Goal: Task Accomplishment & Management: Use online tool/utility

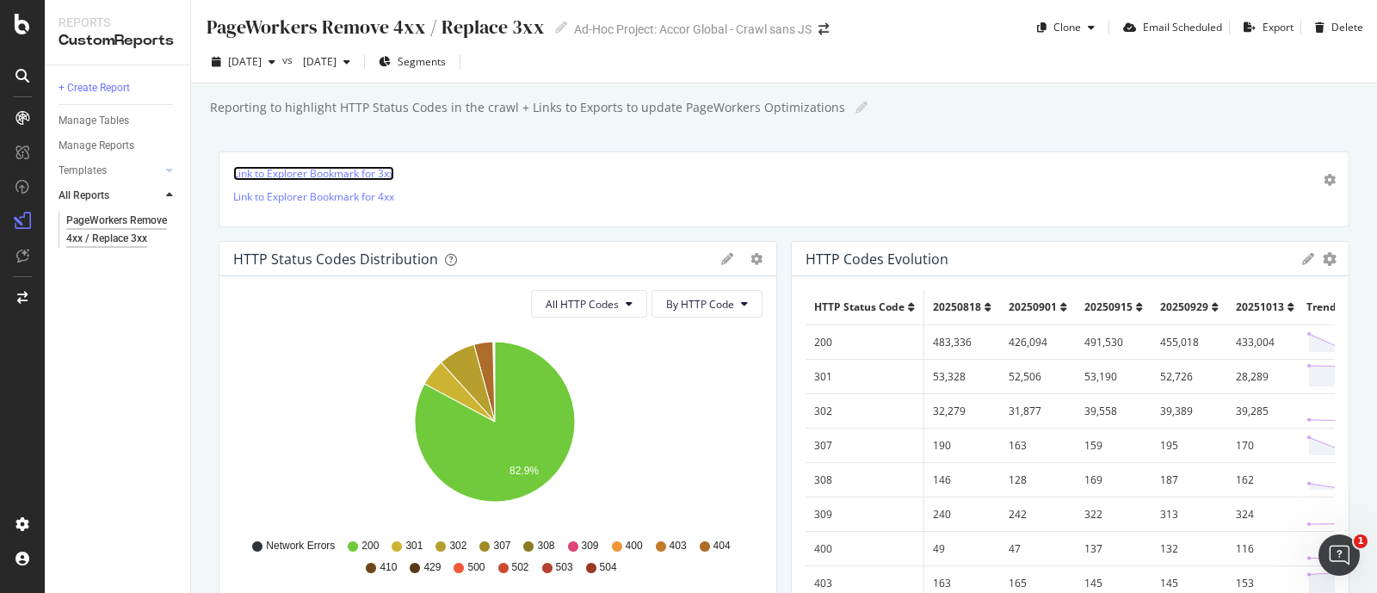
click at [350, 174] on link "Link to Explorer Bookmark for 3xx" at bounding box center [313, 173] width 161 height 15
click at [823, 25] on icon "arrow-right-arrow-left" at bounding box center [824, 29] width 10 height 12
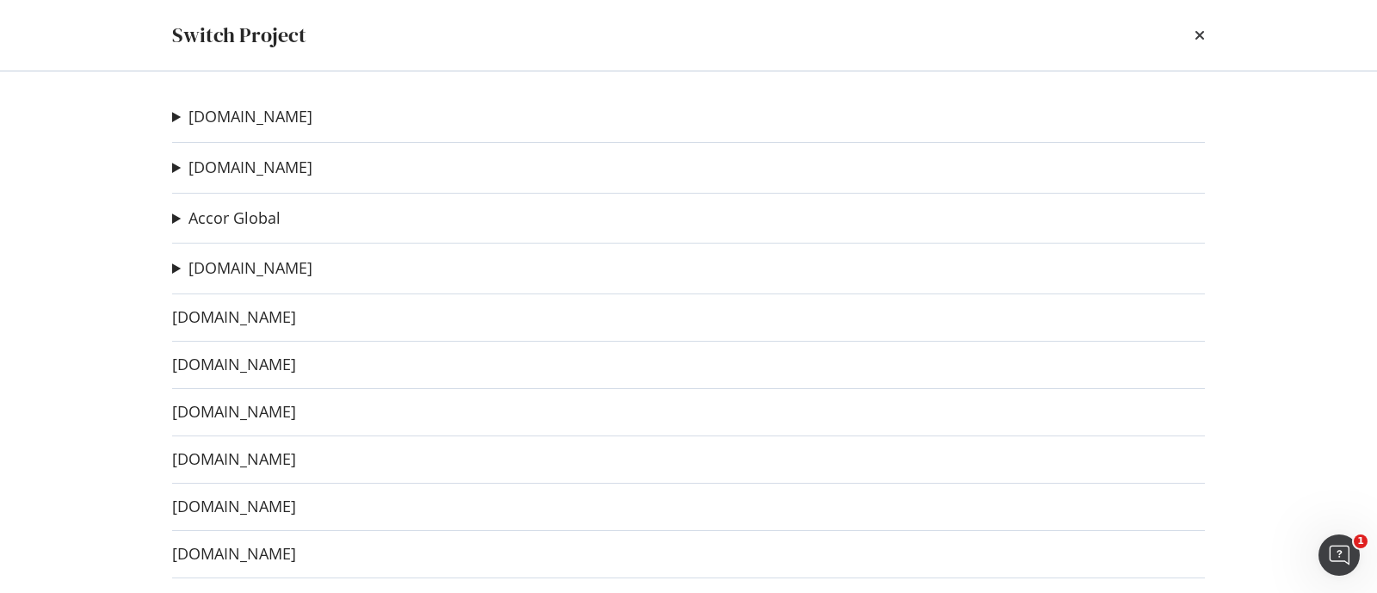
scroll to position [53, 0]
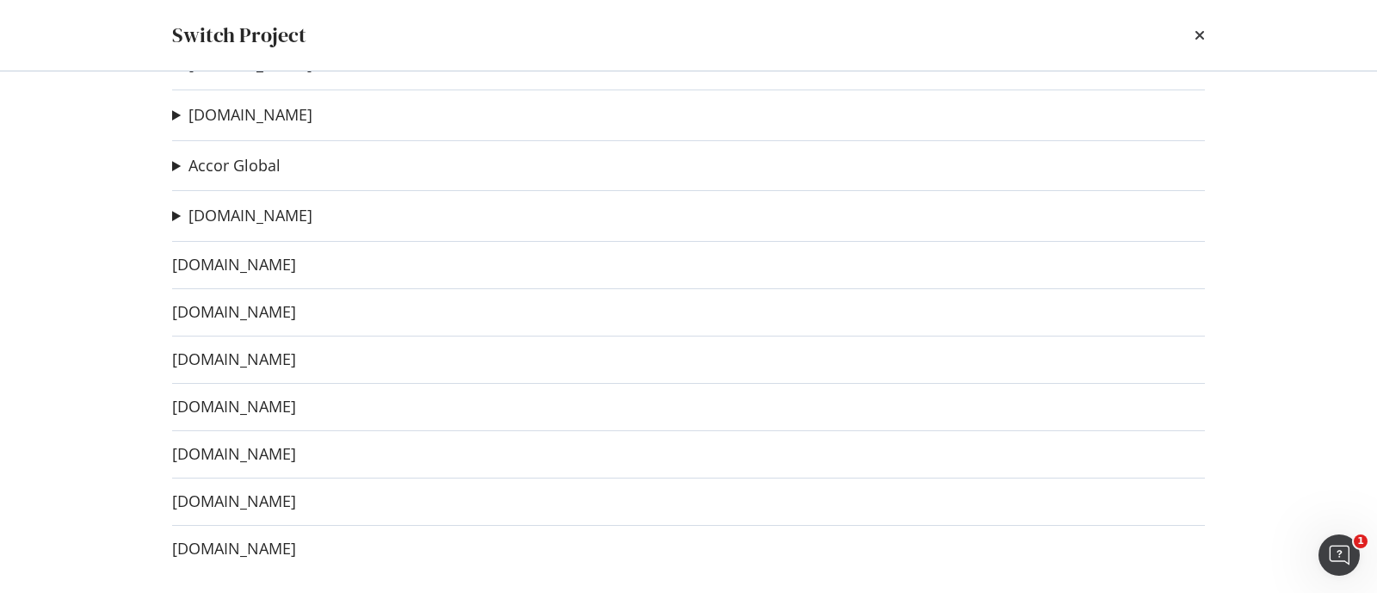
click at [170, 217] on div "fairmont.com Fairmont crawl sans JS Ad-Hoc Project www.raffles.com Raffles craw…" at bounding box center [689, 332] width 1102 height 522
click at [259, 211] on link "www.swissotel.com" at bounding box center [250, 216] width 124 height 18
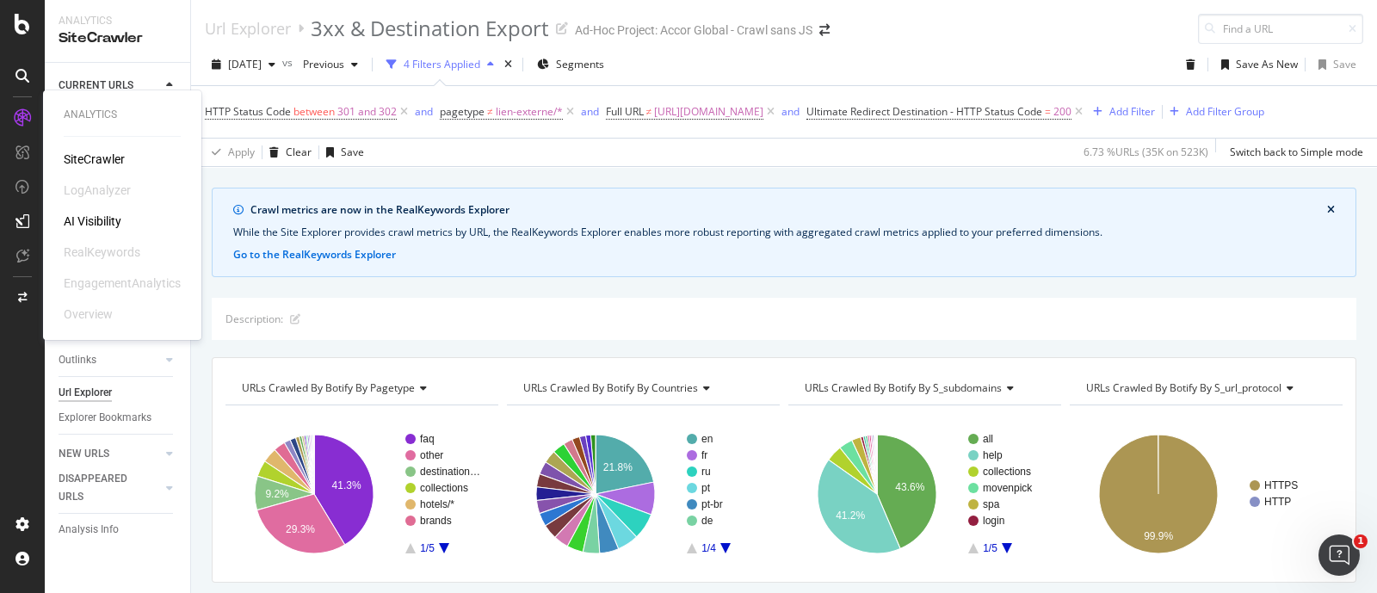
click at [120, 164] on div "SiteCrawler" at bounding box center [94, 159] width 61 height 17
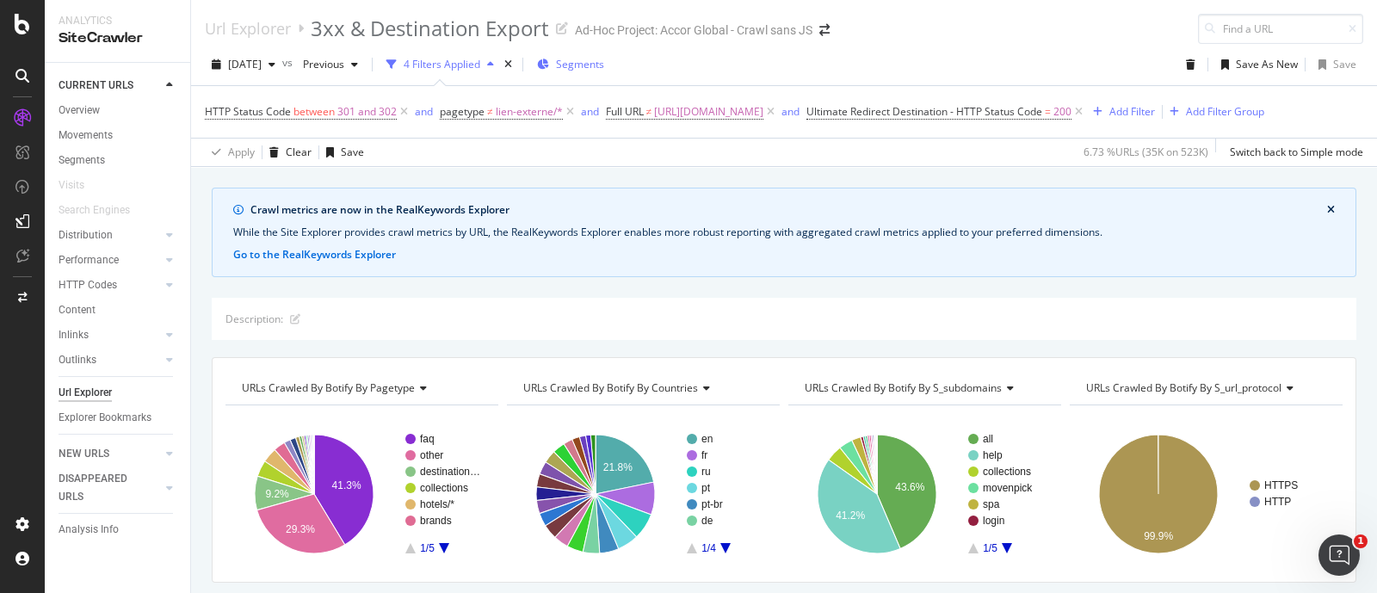
click at [604, 71] on span "Segments" at bounding box center [580, 64] width 48 height 15
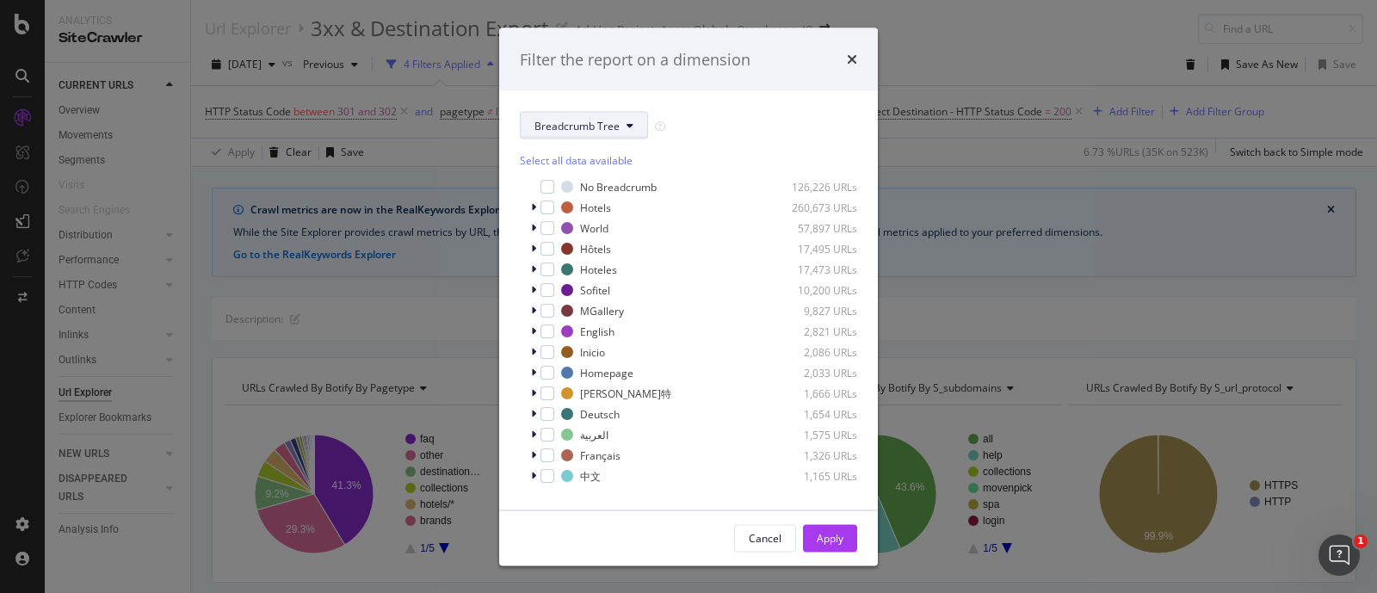
click at [624, 128] on button "Breadcrumb Tree" at bounding box center [584, 126] width 128 height 28
click at [941, 14] on div "Filter the report on a dimension Breadcrumb Tree Select all data available No B…" at bounding box center [688, 296] width 1377 height 593
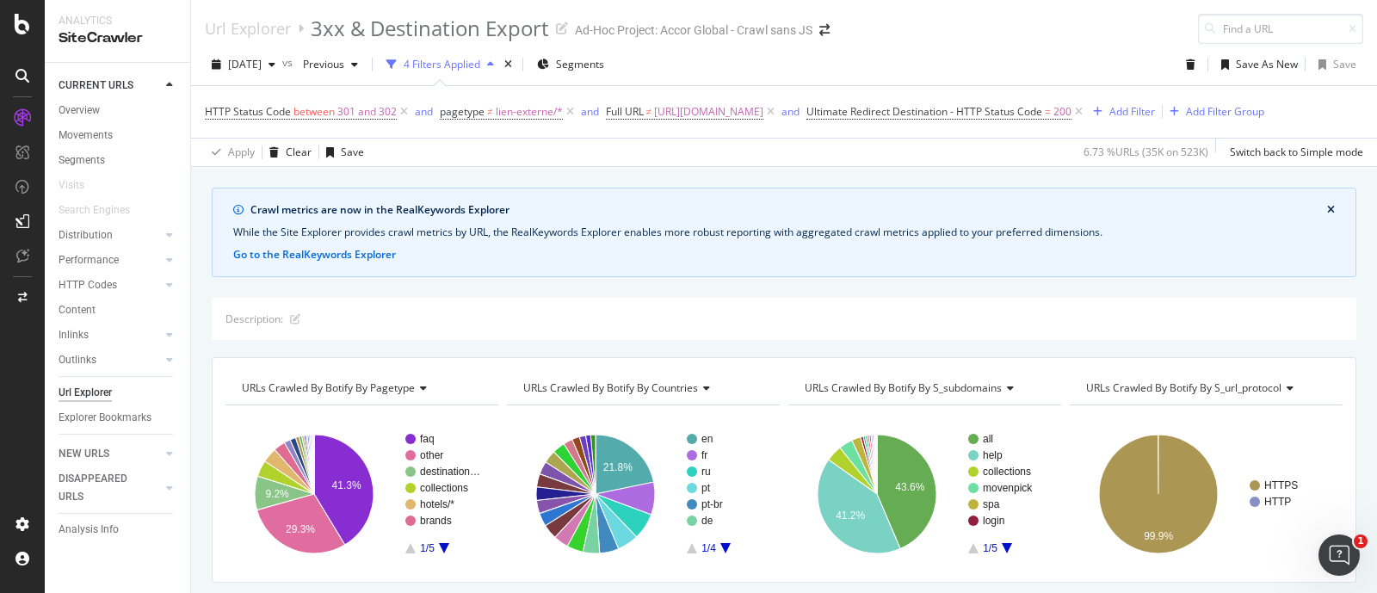
click at [773, 32] on div "Ad-Hoc Project: Accor Global - Crawl sans JS" at bounding box center [694, 30] width 238 height 17
click at [763, 64] on div "2025 Oct. 13th vs Previous 4 Filters Applied Segments Save As New Save" at bounding box center [784, 68] width 1186 height 34
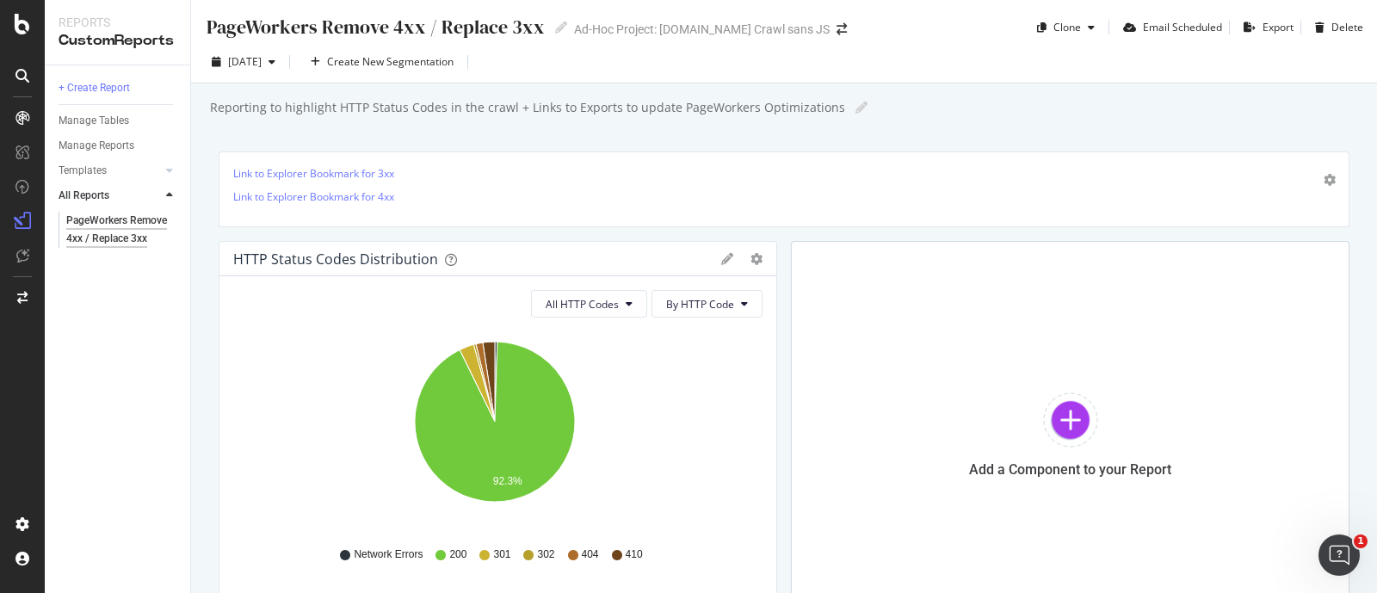
click at [584, 133] on div "PageWorkers Remove 4xx / Replace 3xx PageWorkers Remove 4xx / Replace 3xx Ad-Ho…" at bounding box center [784, 296] width 1186 height 593
click at [349, 171] on link "Link to Explorer Bookmark for 3xx" at bounding box center [313, 173] width 161 height 15
click at [334, 200] on link "Link to Explorer Bookmark for 4xx" at bounding box center [313, 196] width 161 height 15
click at [1263, 31] on div "Export" at bounding box center [1278, 27] width 31 height 15
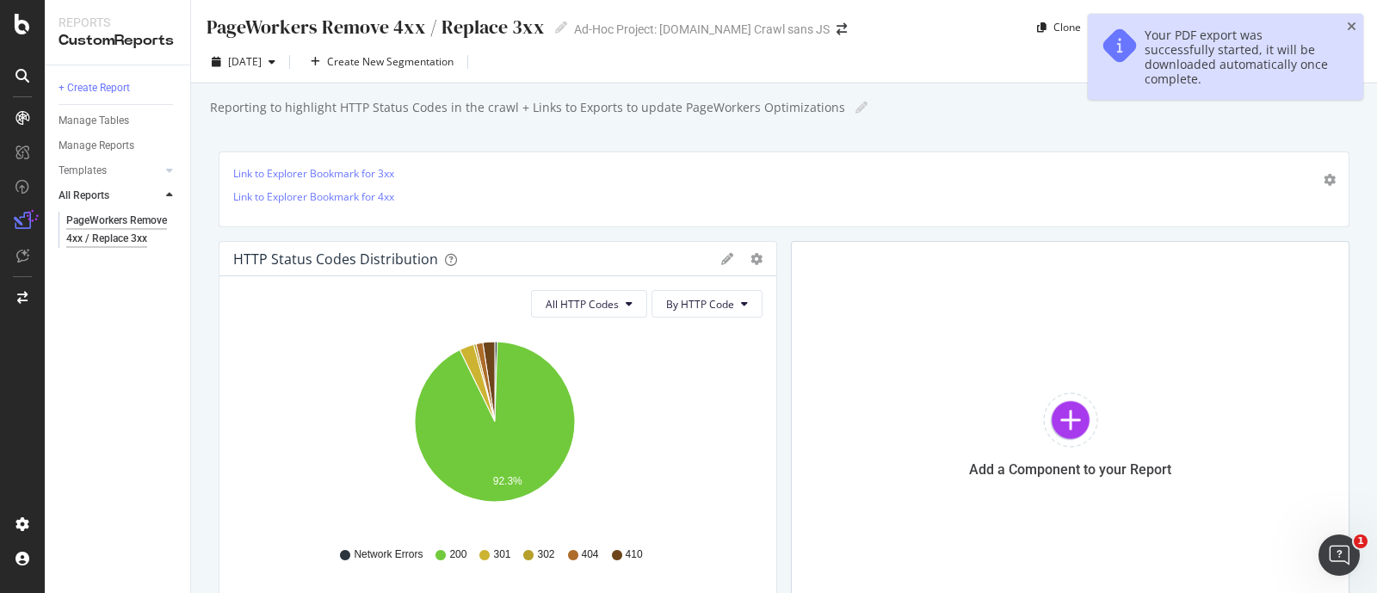
click at [1004, 132] on div "PageWorkers Remove 4xx / Replace 3xx PageWorkers Remove 4xx / Replace 3xx Ad-Ho…" at bounding box center [784, 296] width 1186 height 593
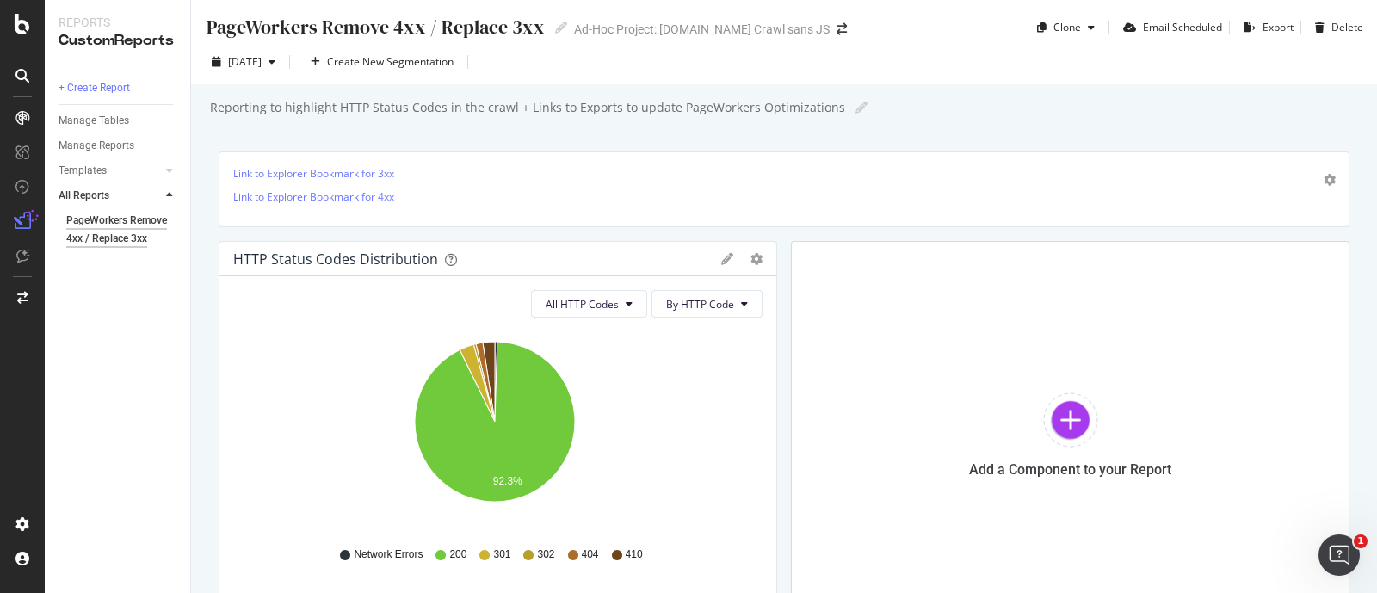
click at [152, 321] on div "+ Create Report Manage Tables Manage Reports Templates AI Bots in Search Busine…" at bounding box center [117, 329] width 145 height 528
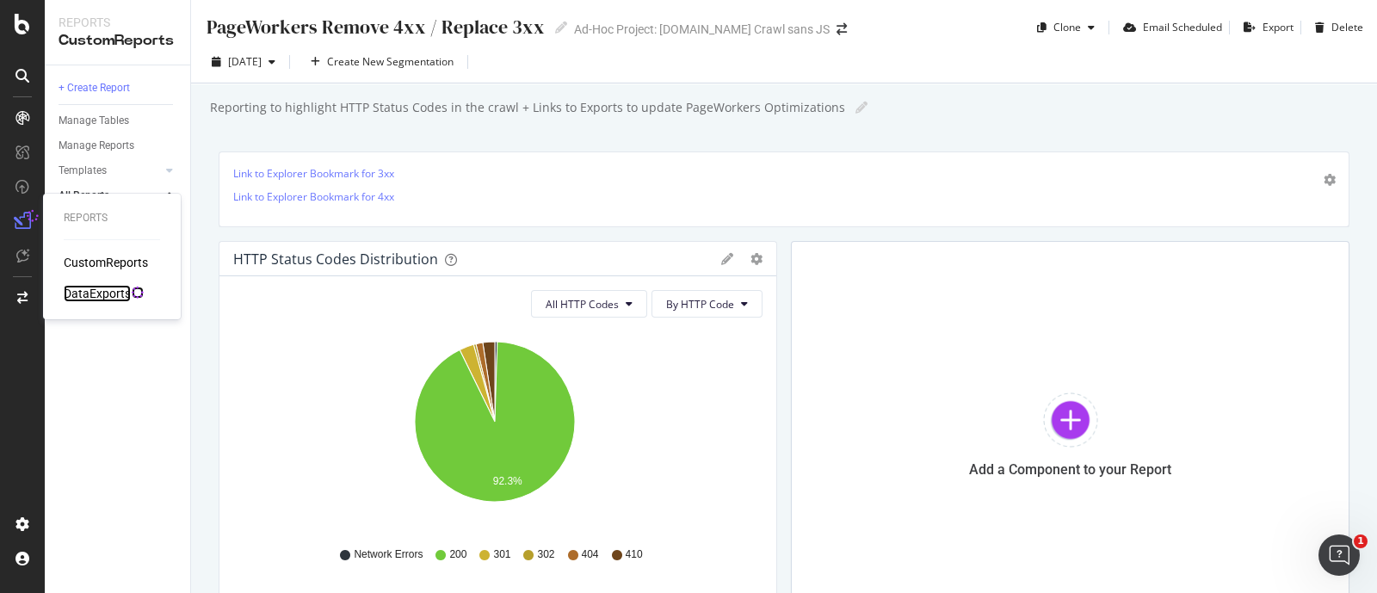
click at [99, 290] on div "DataExports" at bounding box center [97, 293] width 67 height 17
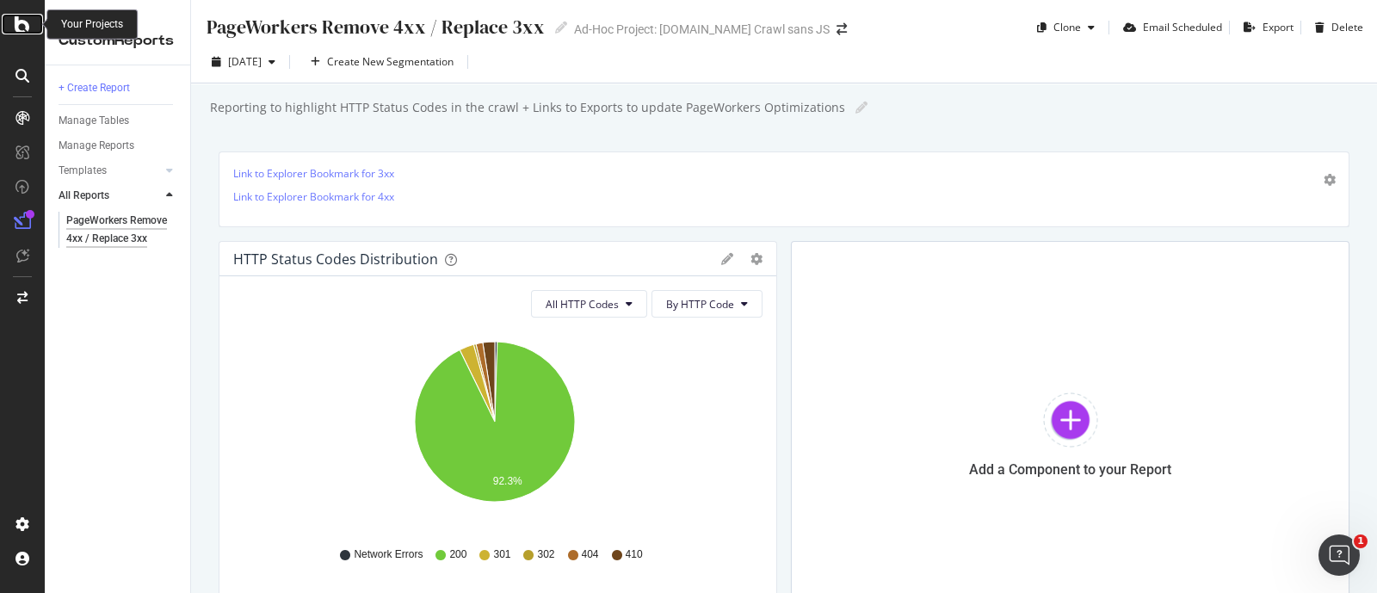
click at [22, 23] on icon at bounding box center [22, 24] width 15 height 21
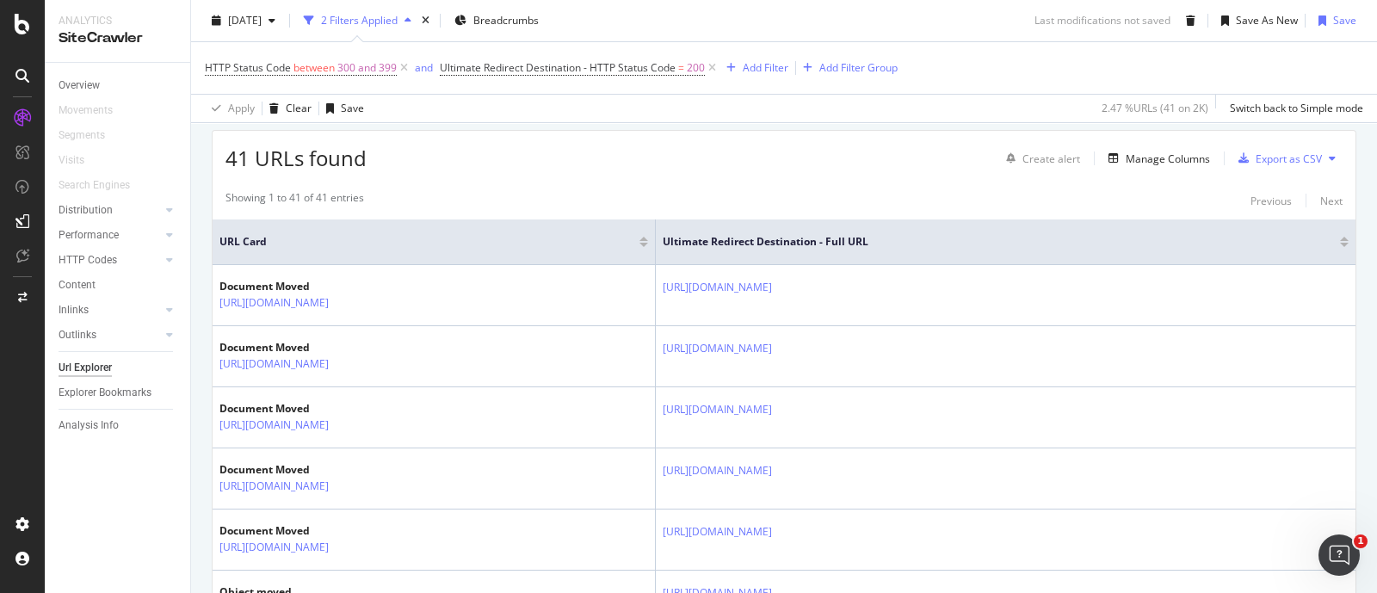
scroll to position [479, 0]
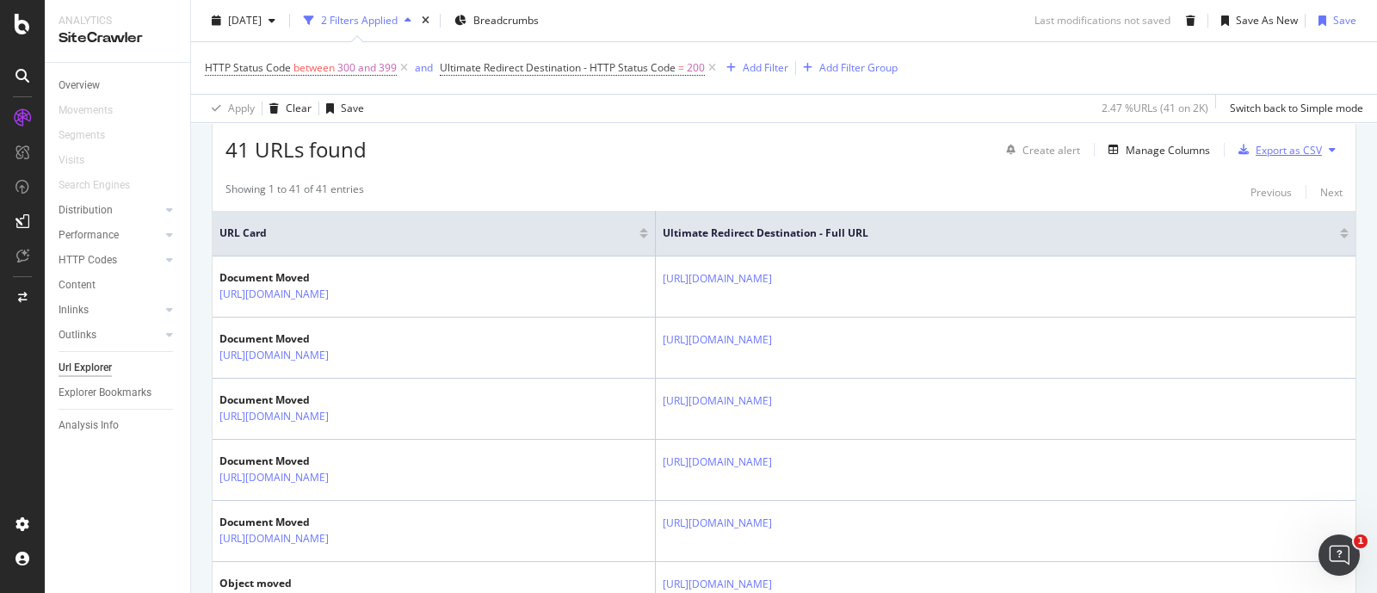
click at [1275, 147] on div "Export as CSV" at bounding box center [1289, 150] width 66 height 15
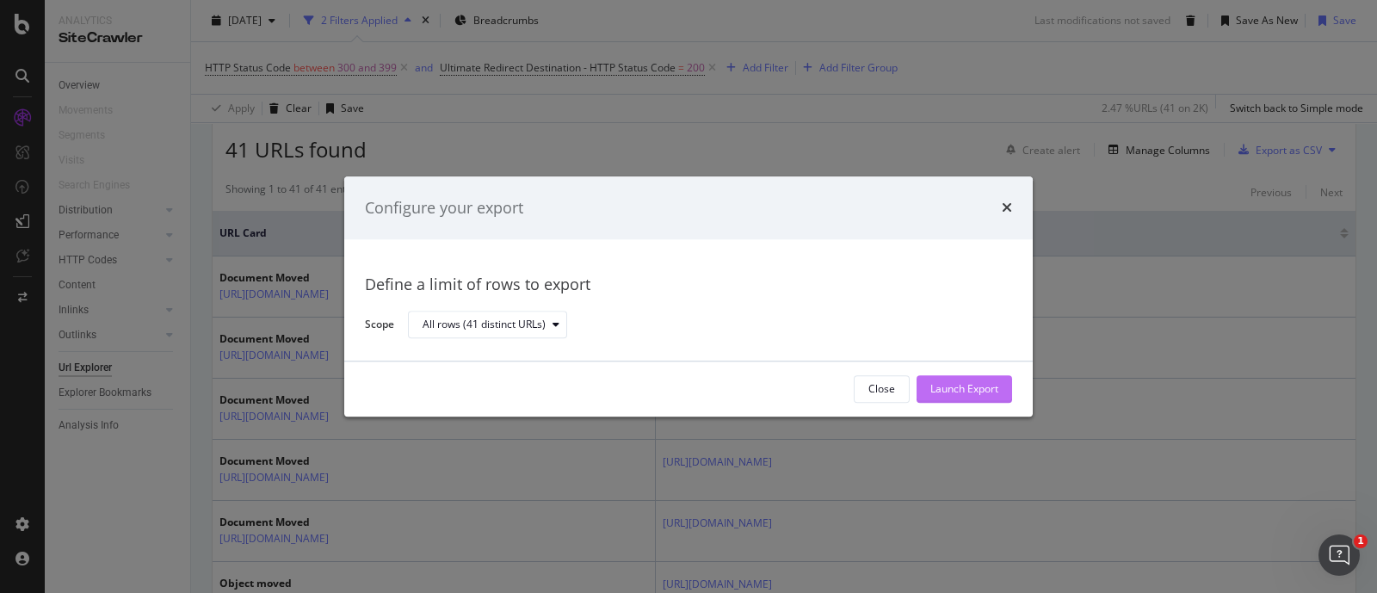
click at [960, 388] on div "Launch Export" at bounding box center [964, 389] width 68 height 15
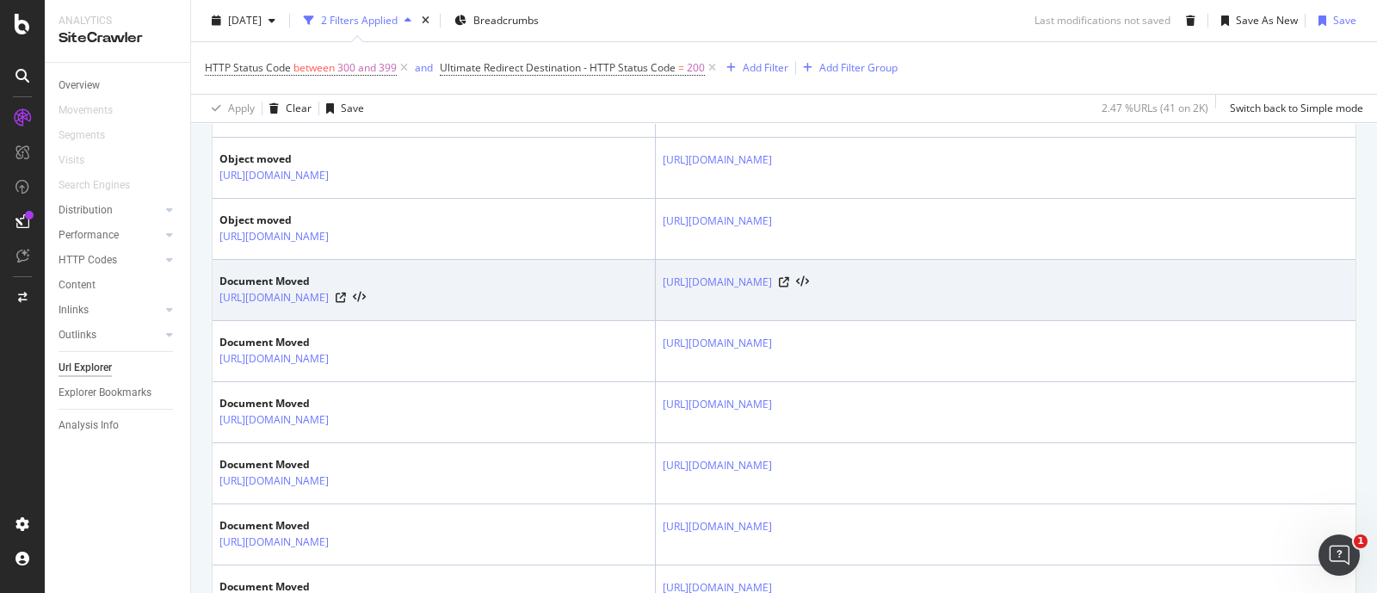
scroll to position [920, 0]
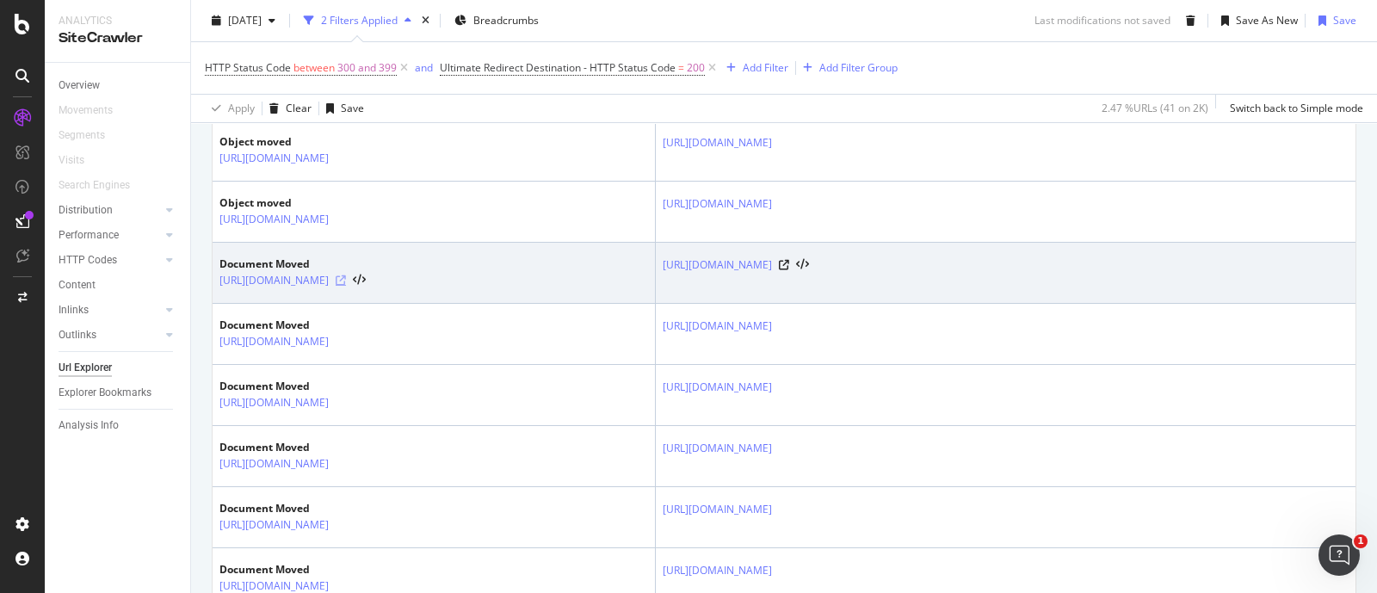
click at [346, 279] on icon at bounding box center [341, 280] width 10 height 10
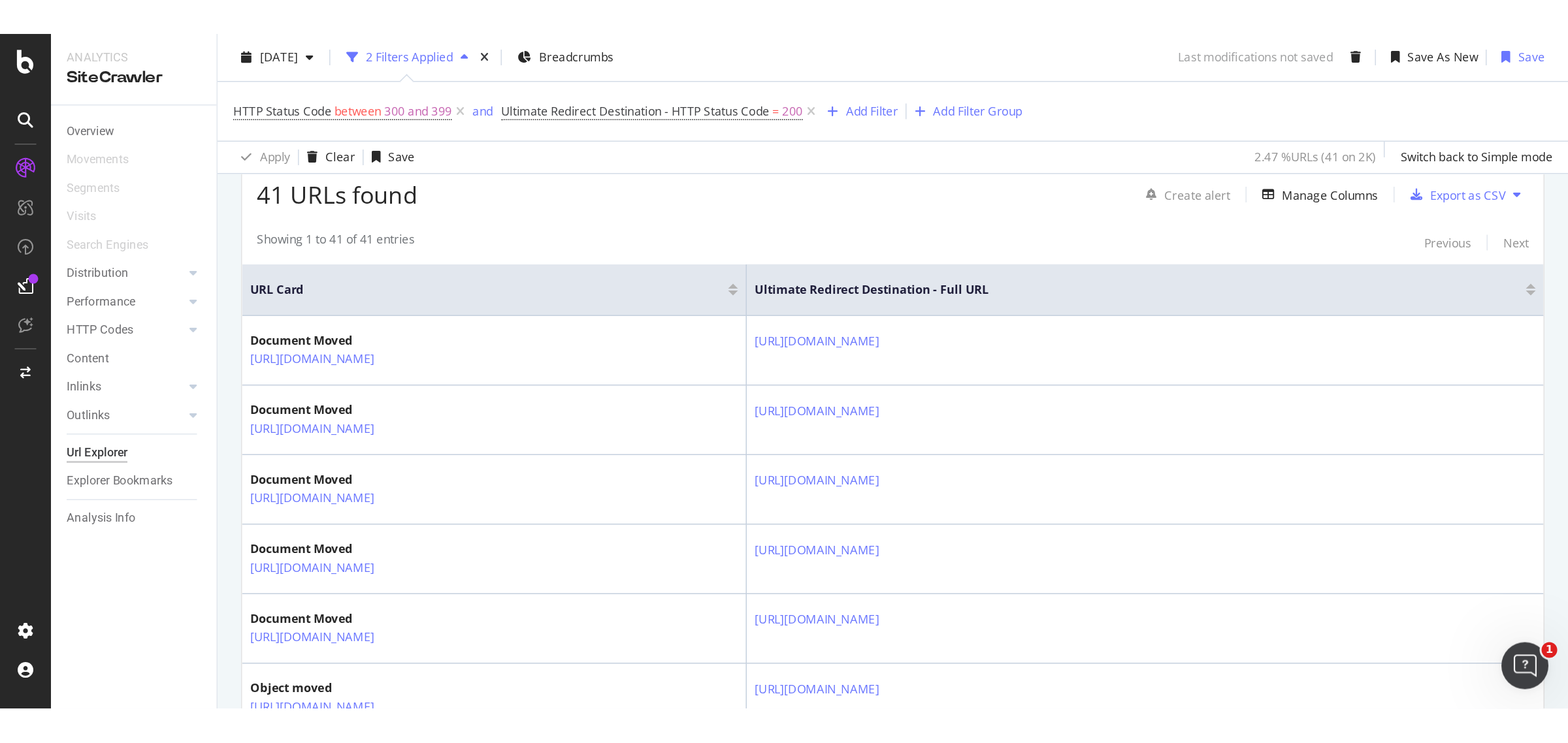
scroll to position [0, 0]
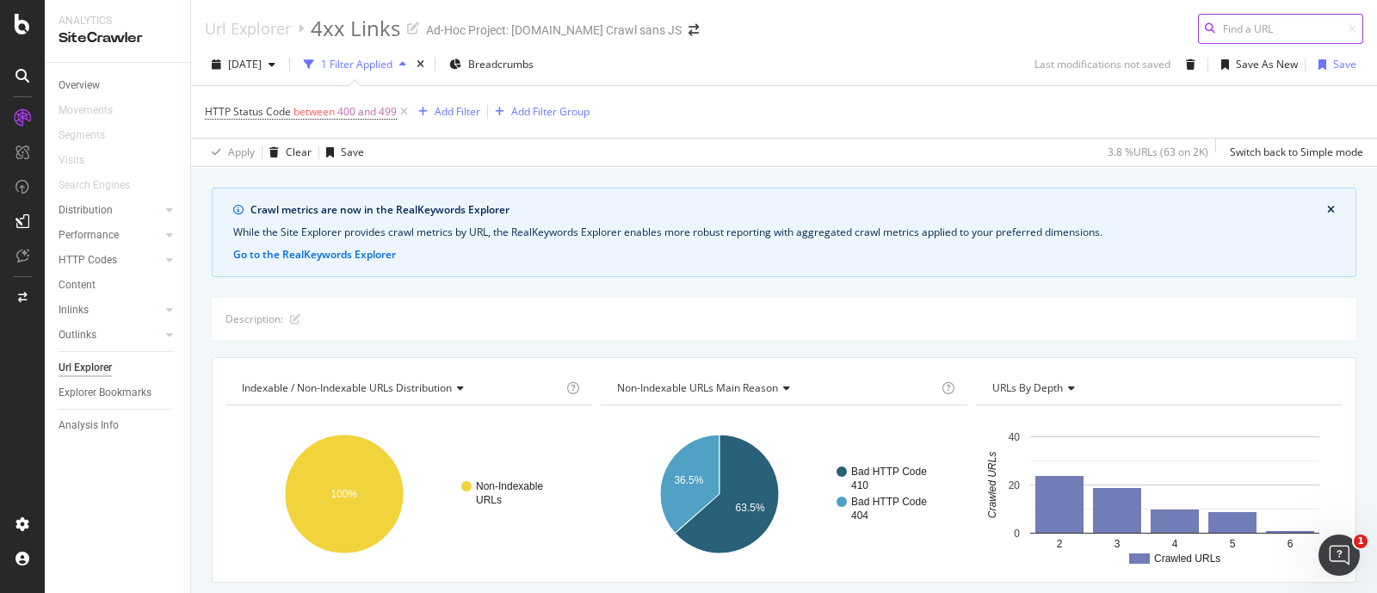
scroll to position [460, 0]
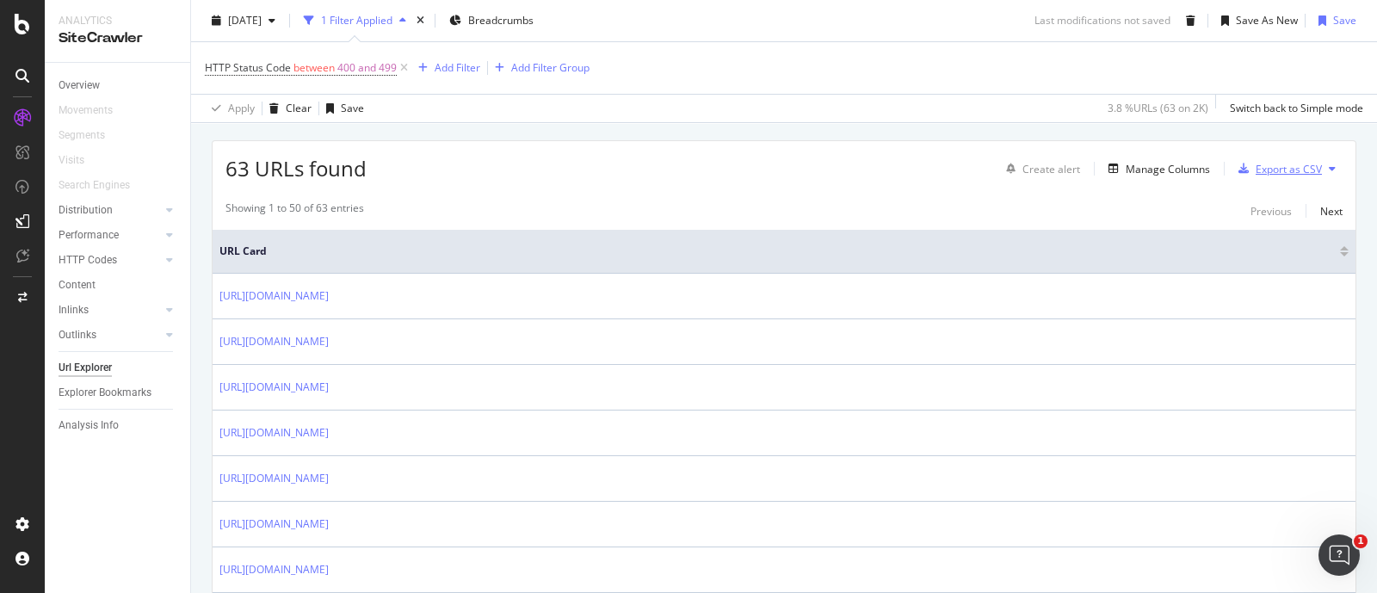
click at [1101, 171] on div "Export as CSV" at bounding box center [1289, 169] width 66 height 15
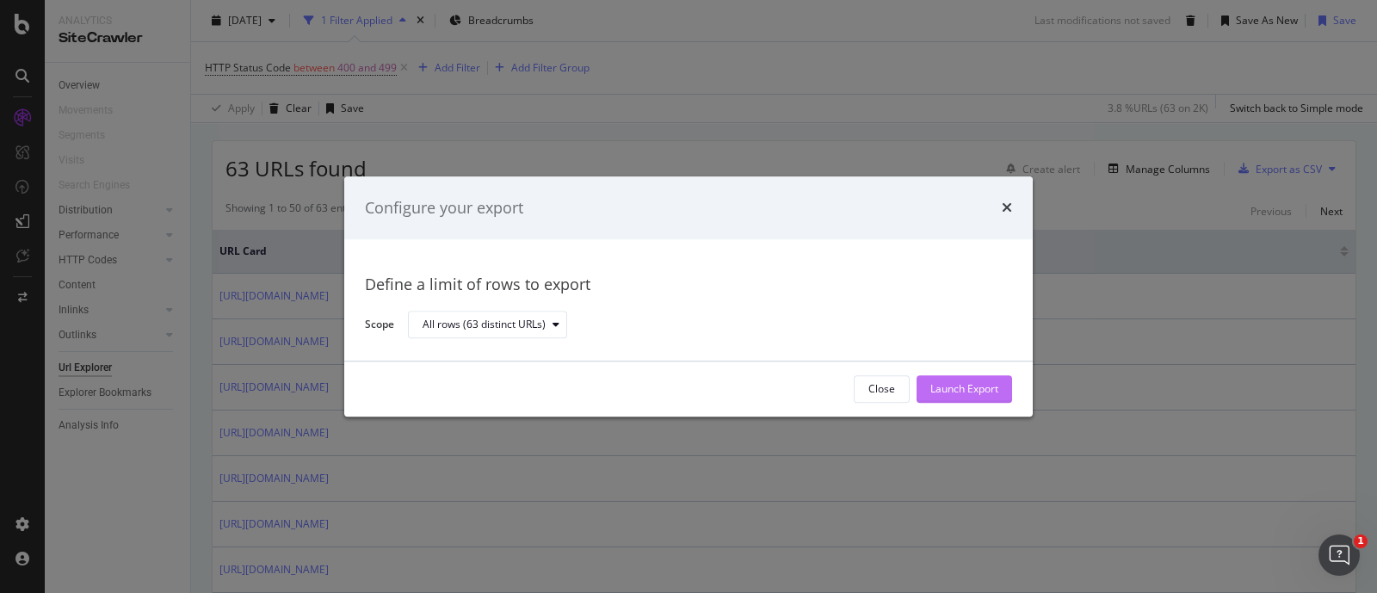
click at [958, 384] on div "Launch Export" at bounding box center [964, 389] width 68 height 15
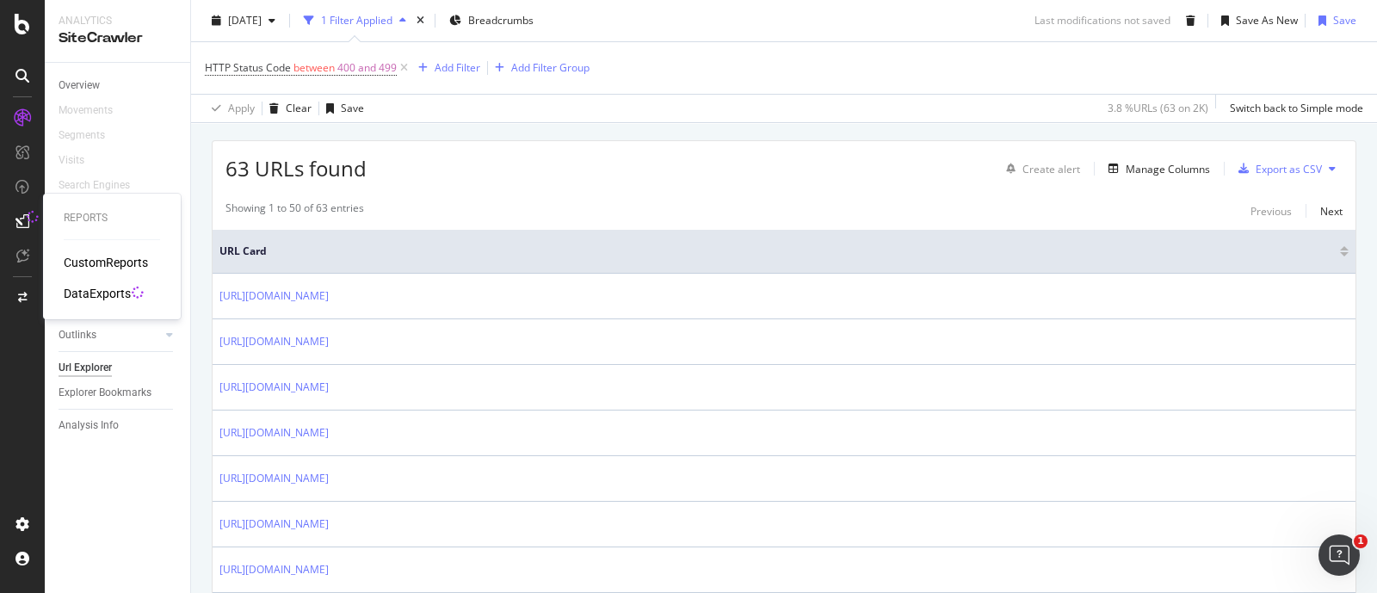
click at [88, 291] on div "DataExports" at bounding box center [97, 293] width 67 height 17
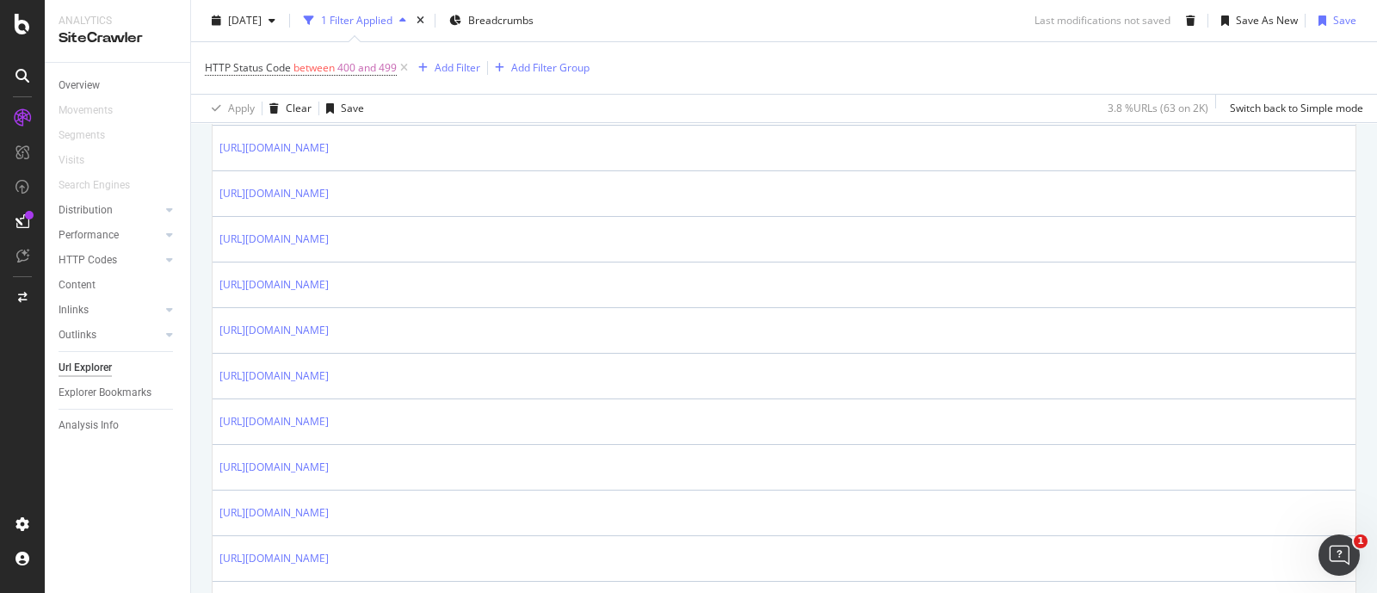
scroll to position [843, 0]
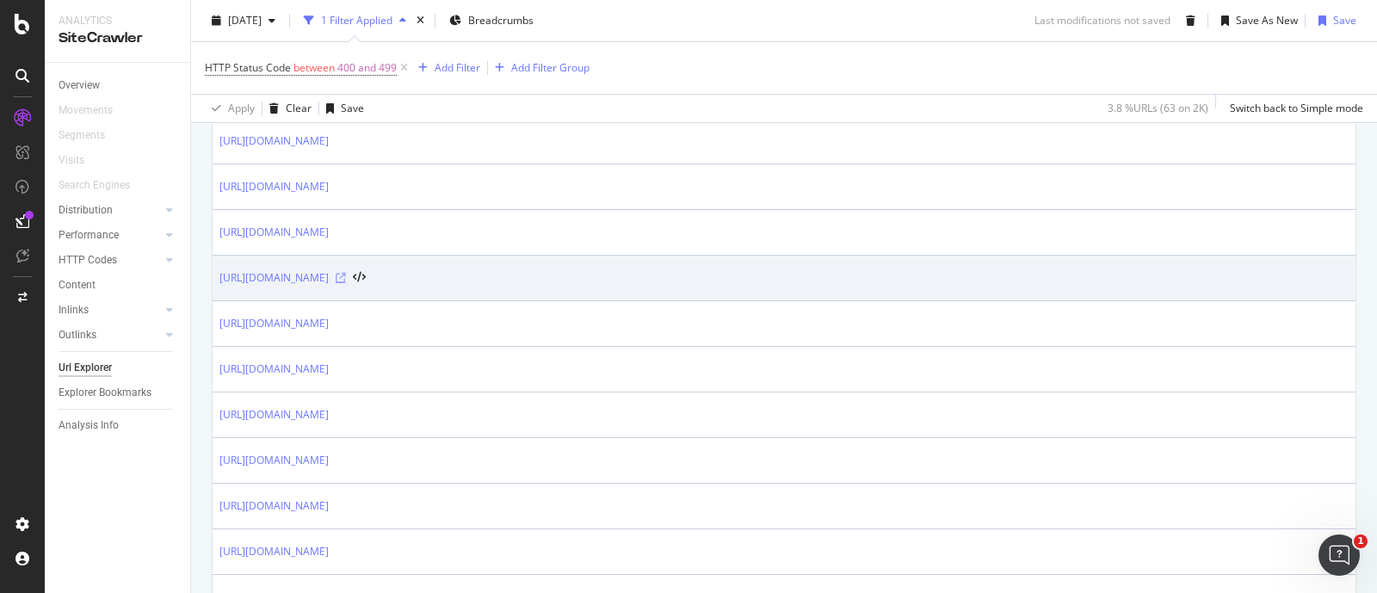
click at [346, 275] on icon at bounding box center [341, 278] width 10 height 10
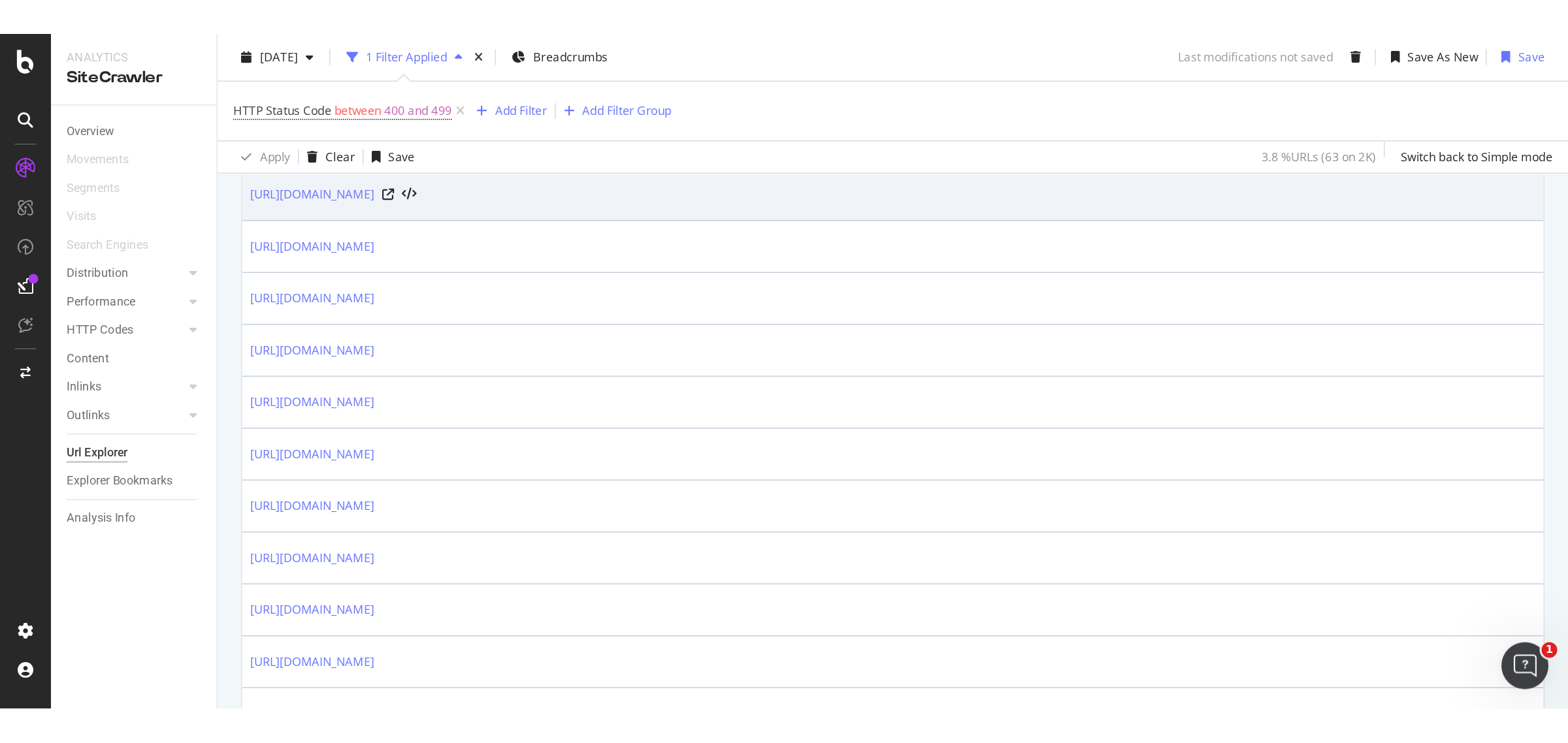
scroll to position [0, 0]
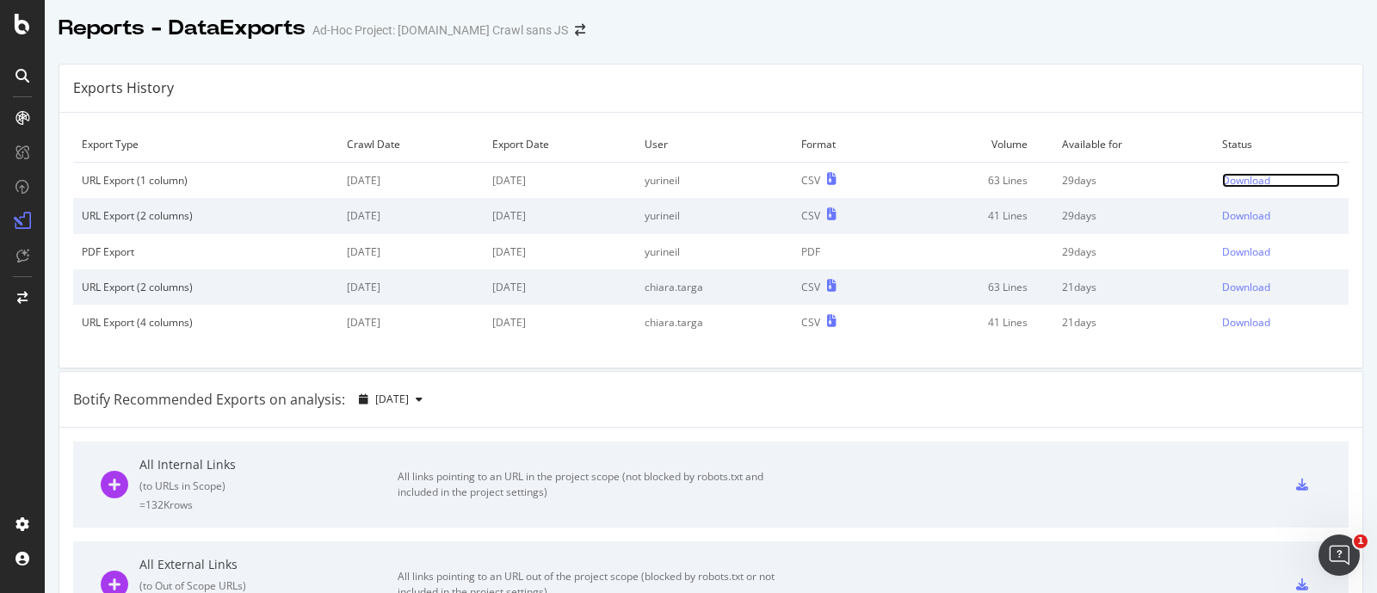
click at [1235, 181] on div "Download" at bounding box center [1246, 180] width 48 height 15
click at [1225, 214] on div "Download" at bounding box center [1246, 215] width 48 height 15
click at [1086, 108] on div "Exports History" at bounding box center [710, 89] width 1303 height 48
click at [341, 77] on div "Exports History" at bounding box center [710, 89] width 1303 height 48
click at [447, 96] on div "Exports History" at bounding box center [710, 89] width 1303 height 48
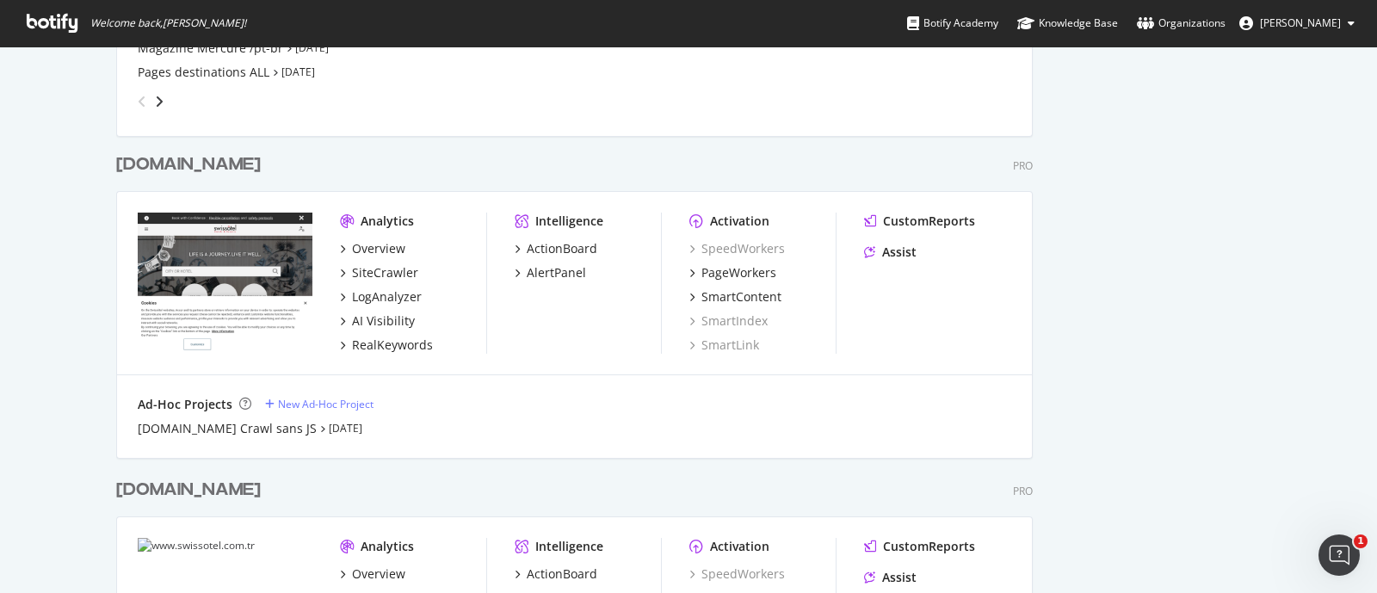
scroll to position [1030, 0]
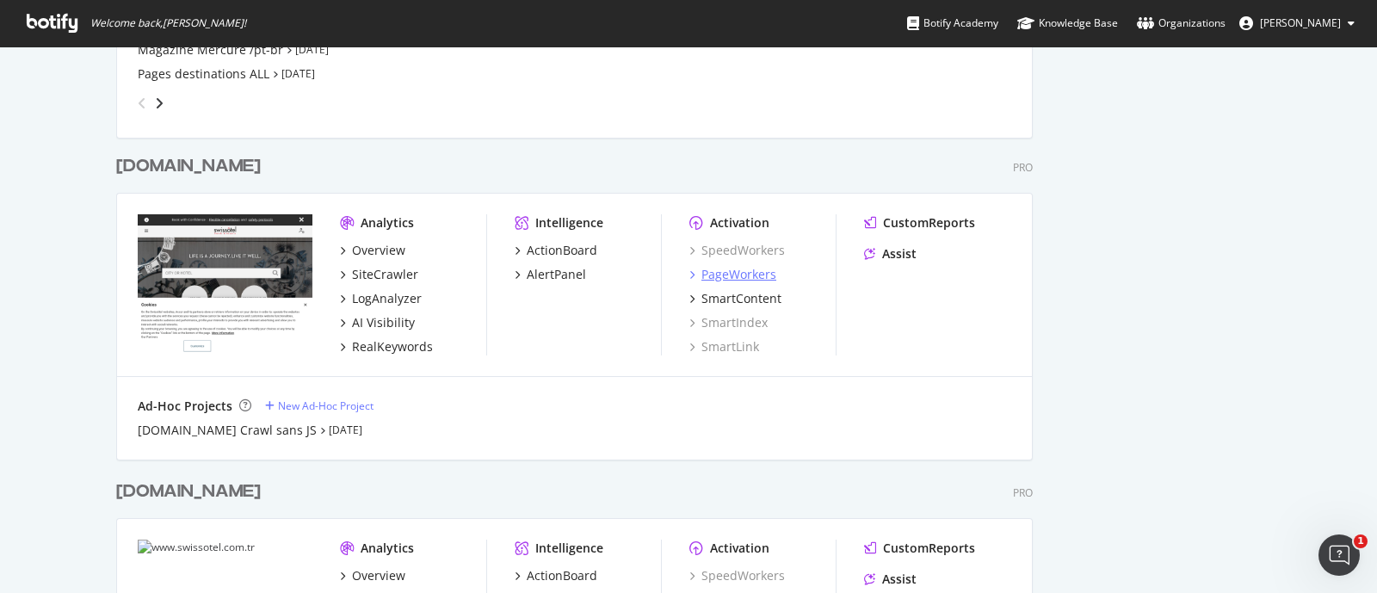
click at [726, 279] on div "PageWorkers" at bounding box center [738, 274] width 75 height 17
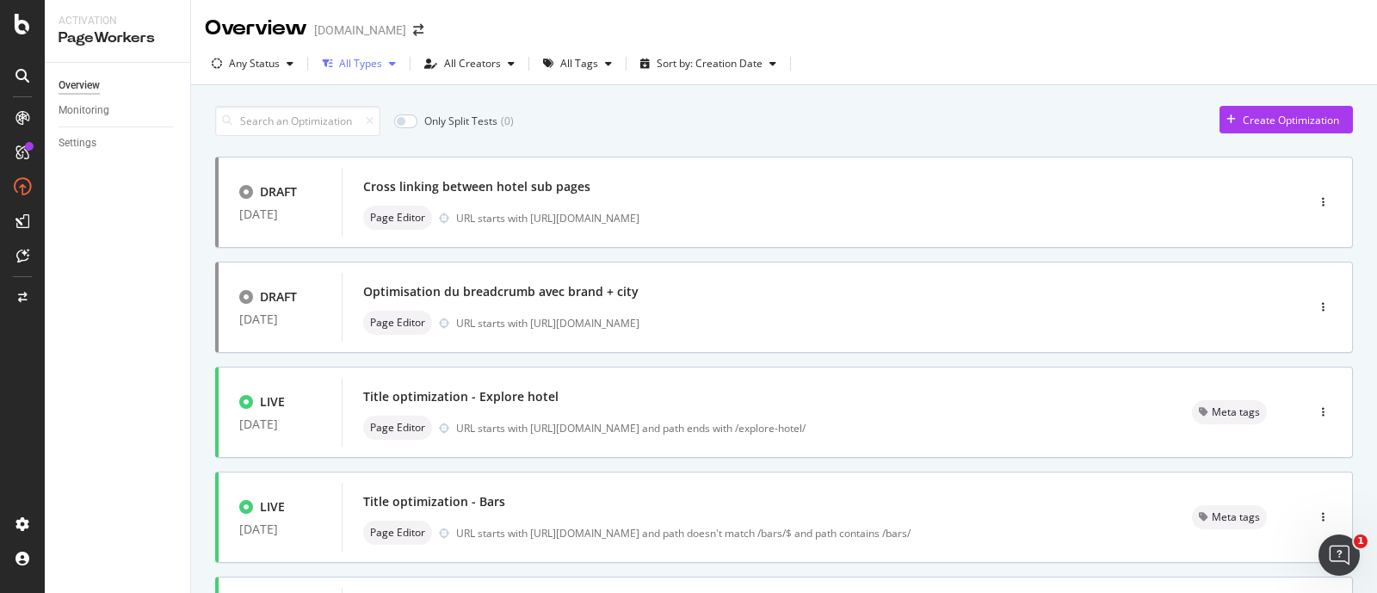
click at [382, 65] on div "button" at bounding box center [392, 64] width 21 height 10
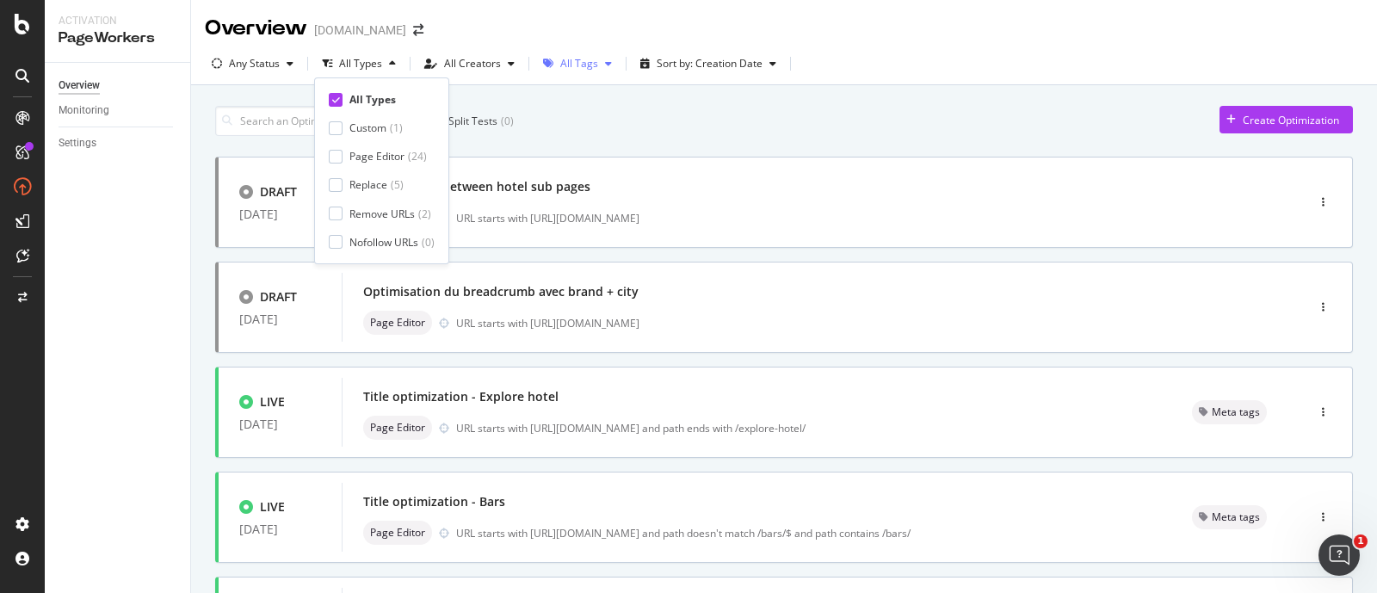
click at [582, 62] on div "All Tags" at bounding box center [579, 64] width 38 height 10
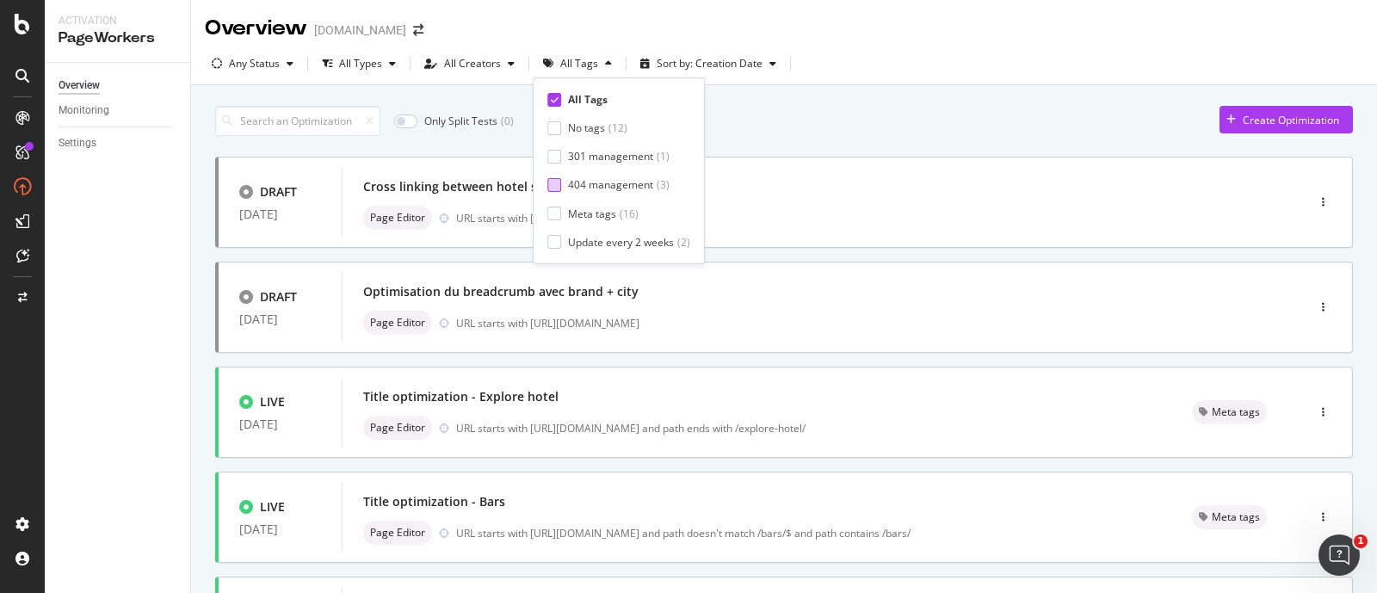
click at [644, 187] on div "404 management" at bounding box center [610, 184] width 85 height 15
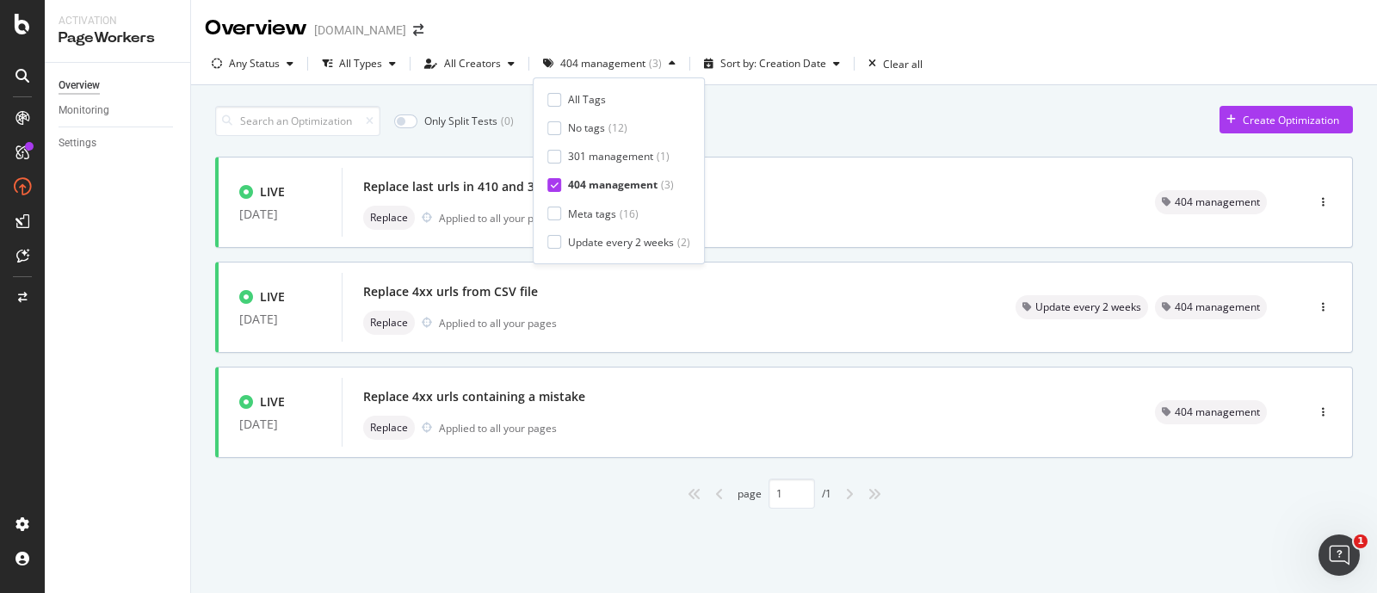
click at [772, 133] on div "Only Split Tests ( 0 ) Create Optimization" at bounding box center [784, 121] width 1138 height 30
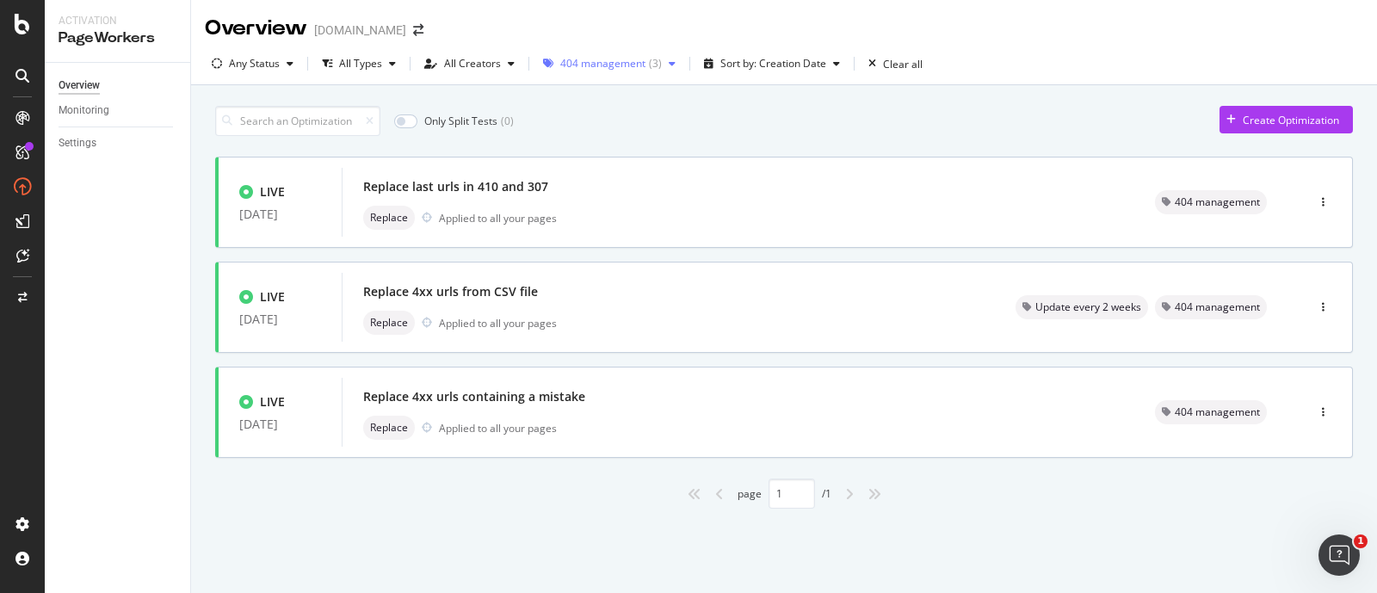
click at [617, 59] on div "404 management" at bounding box center [602, 64] width 85 height 10
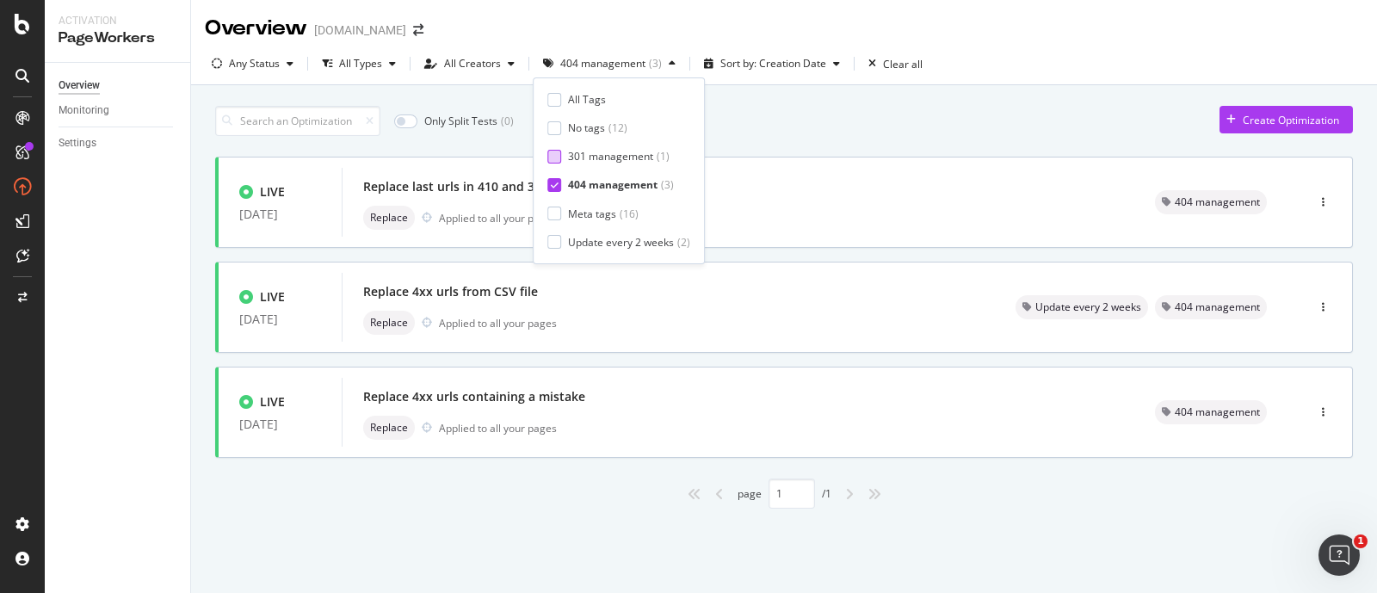
click at [572, 158] on div "301 management" at bounding box center [610, 156] width 85 height 15
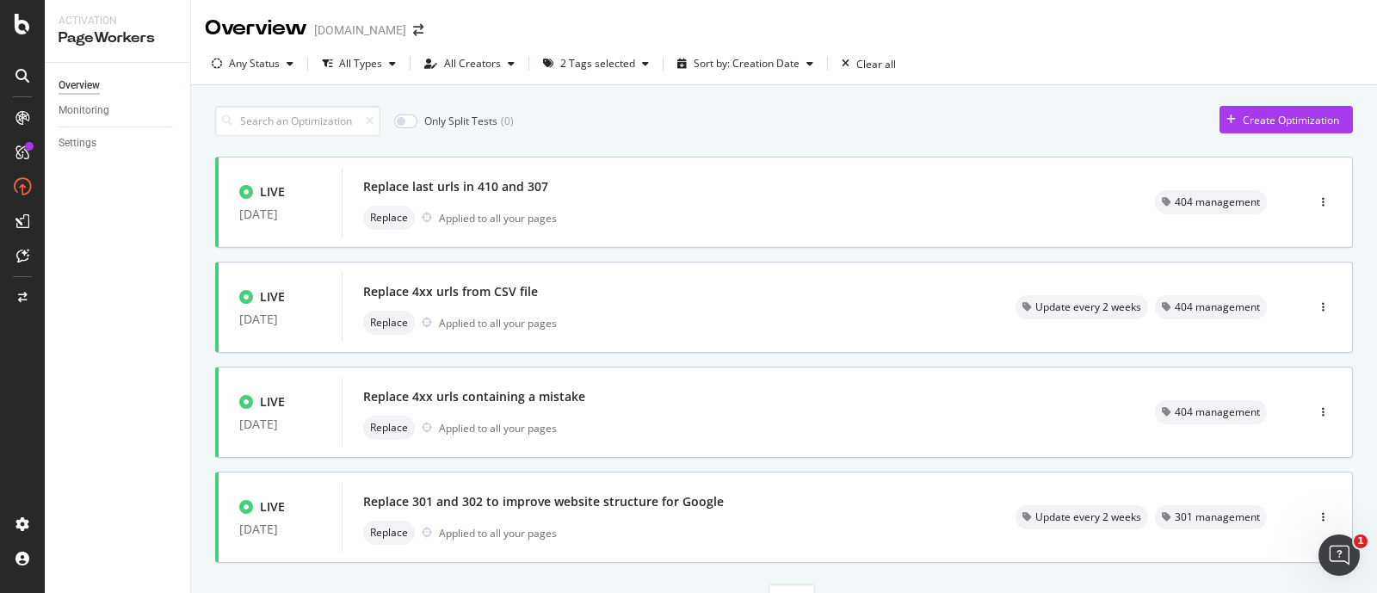
click at [810, 127] on div "Only Split Tests ( 0 ) Create Optimization" at bounding box center [784, 121] width 1138 height 30
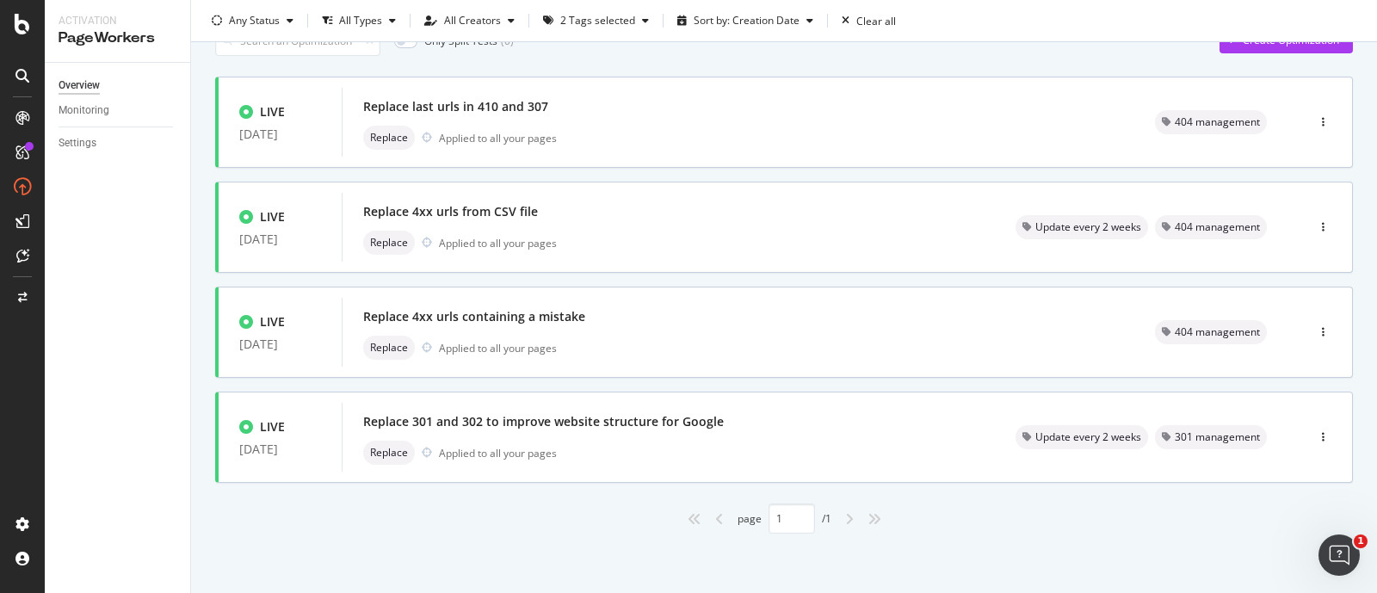
click at [646, 560] on div "Only Split Tests ( 0 ) Create Optimization LIVE [DATE] Replace last urls in 410…" at bounding box center [784, 299] width 1186 height 589
click at [590, 252] on div "Replace Applied to all your pages" at bounding box center [668, 243] width 611 height 24
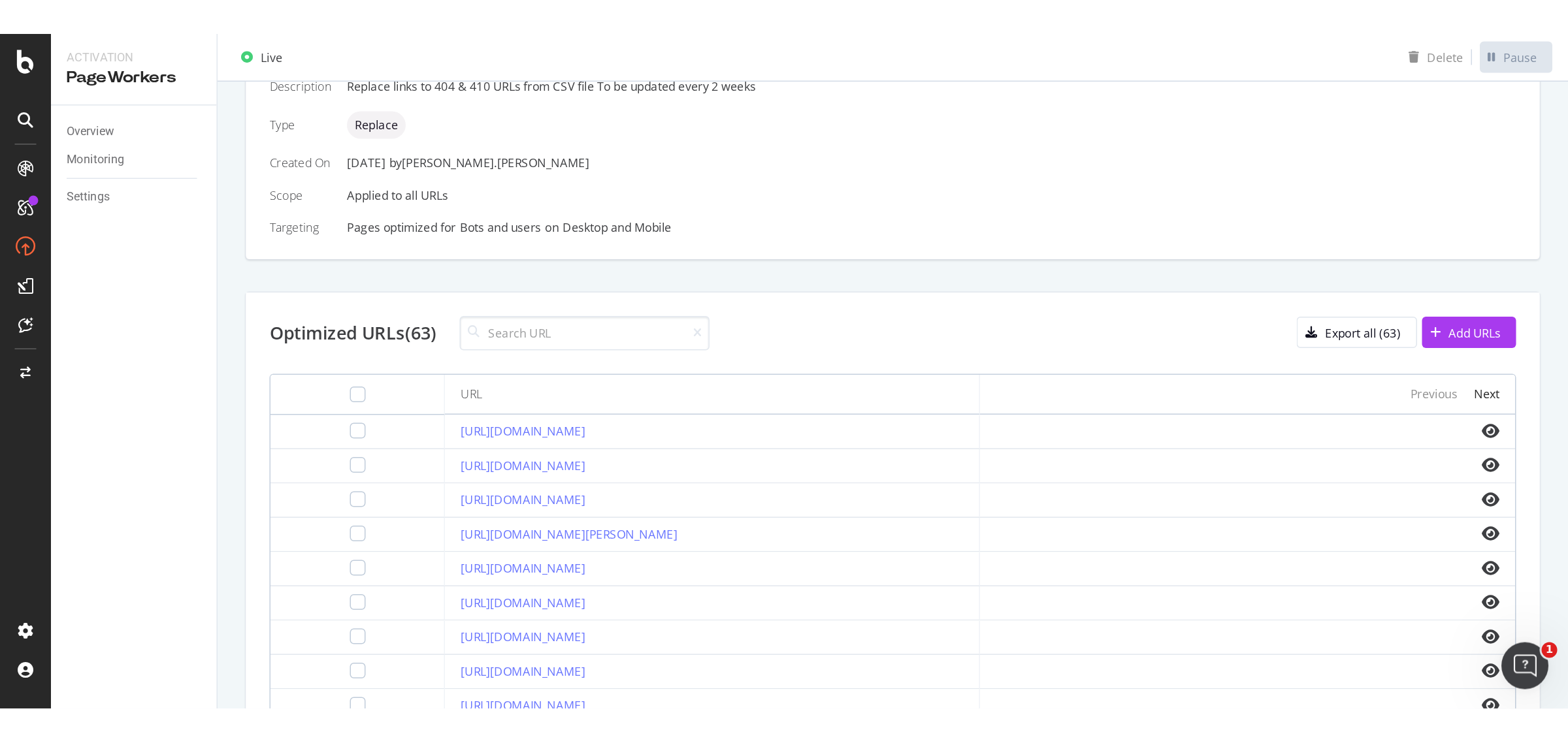
scroll to position [326, 0]
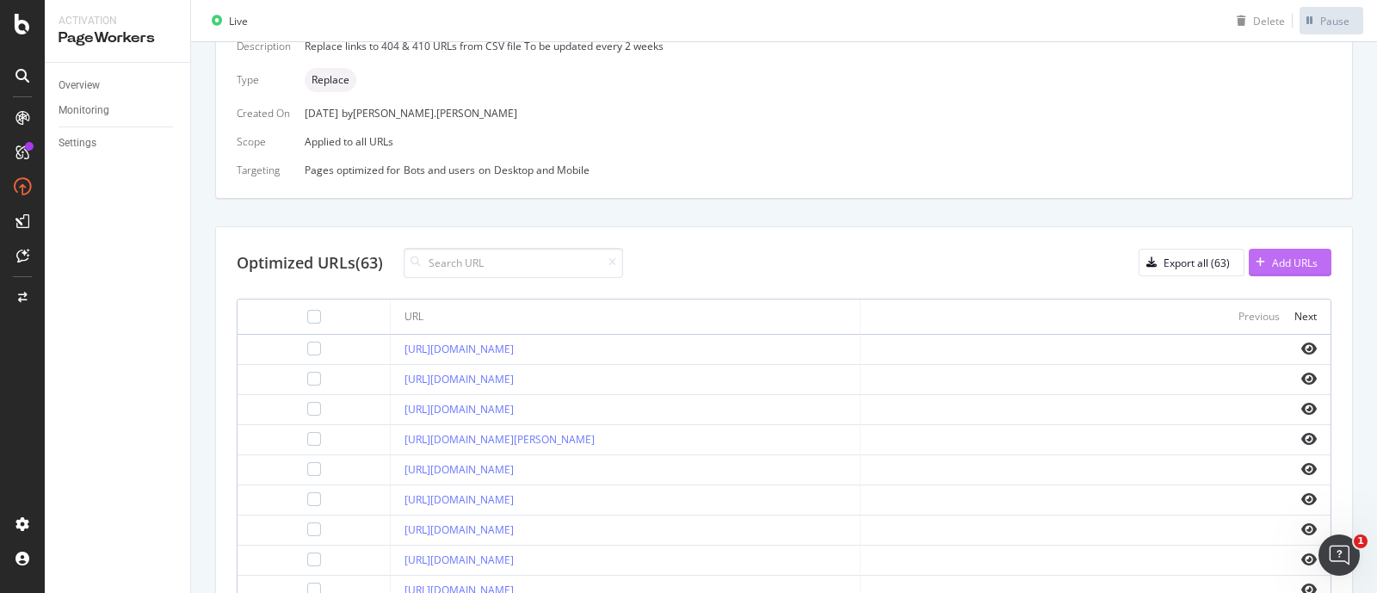
click at [1318, 256] on div "Add URLs" at bounding box center [1295, 263] width 46 height 15
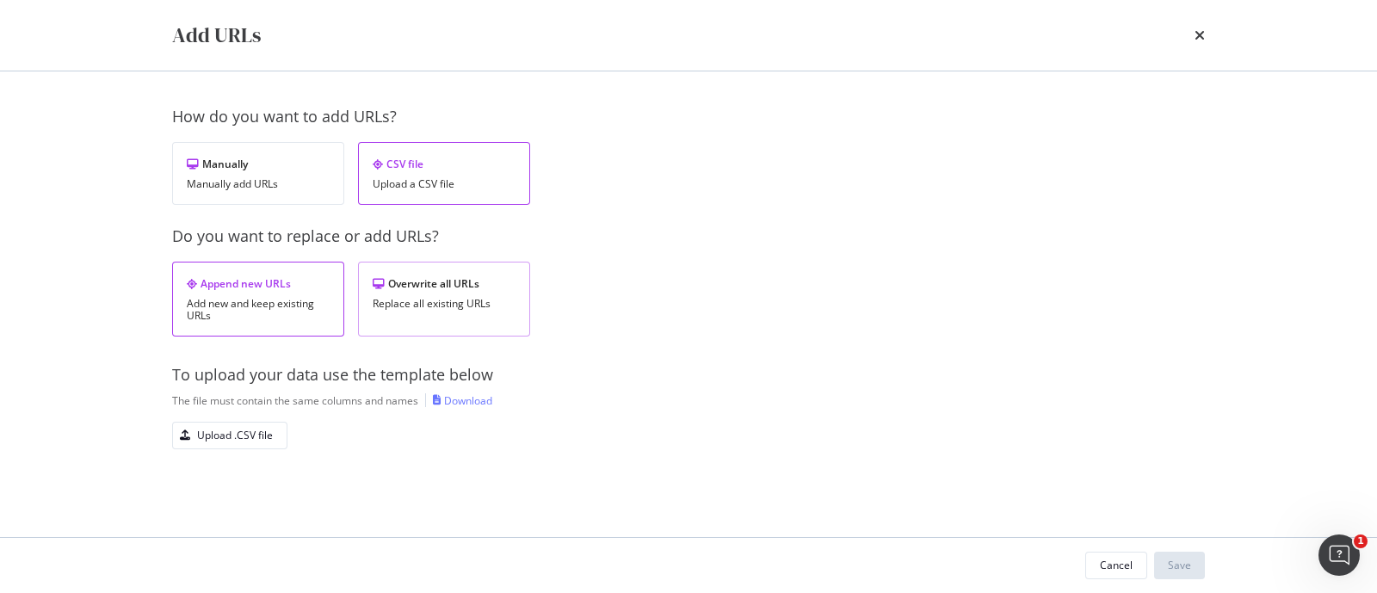
click at [423, 298] on div "Replace all existing URLs" at bounding box center [444, 304] width 143 height 12
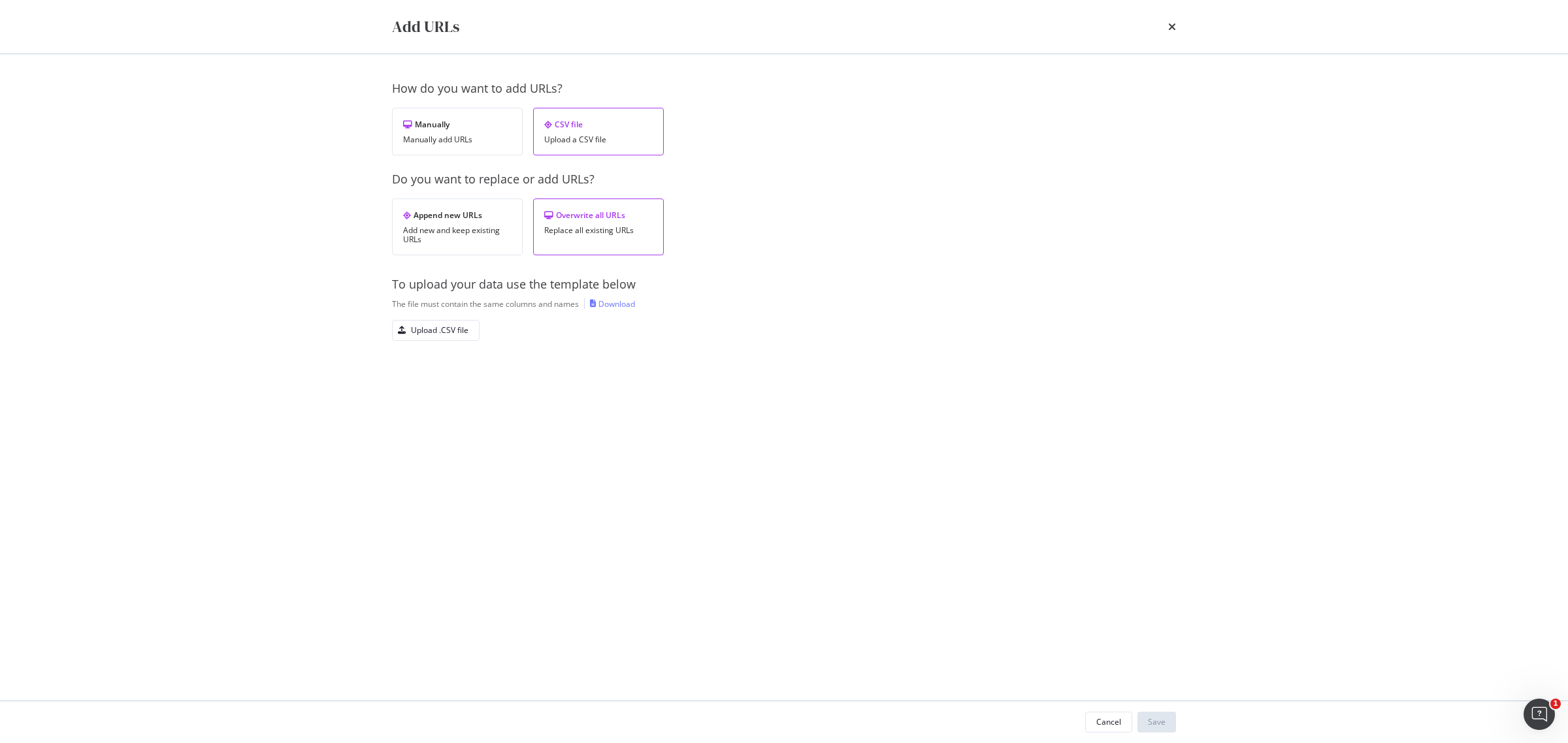
scroll to position [246, 0]
